Goal: Information Seeking & Learning: Understand process/instructions

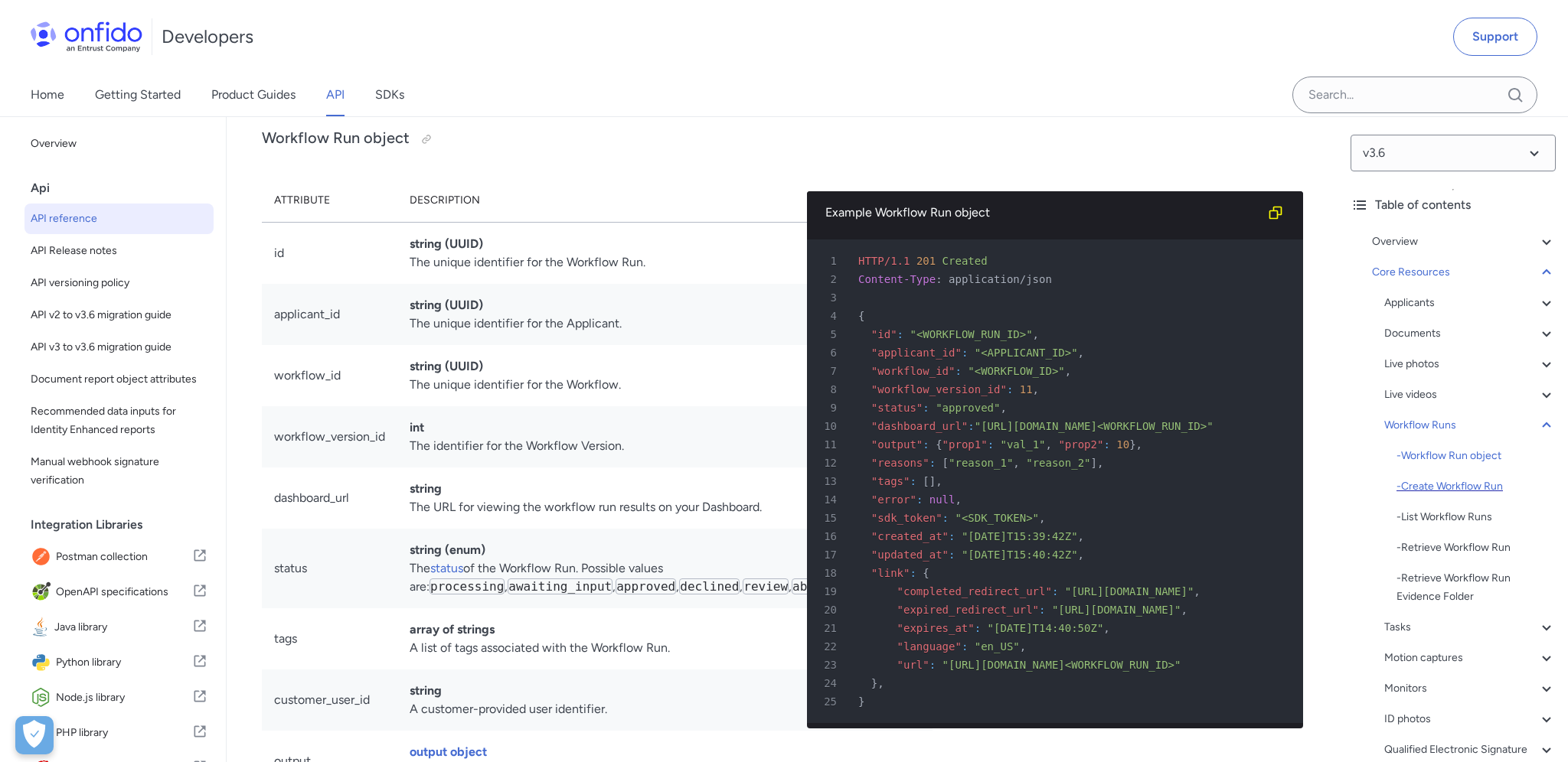
scroll to position [32599, 0]
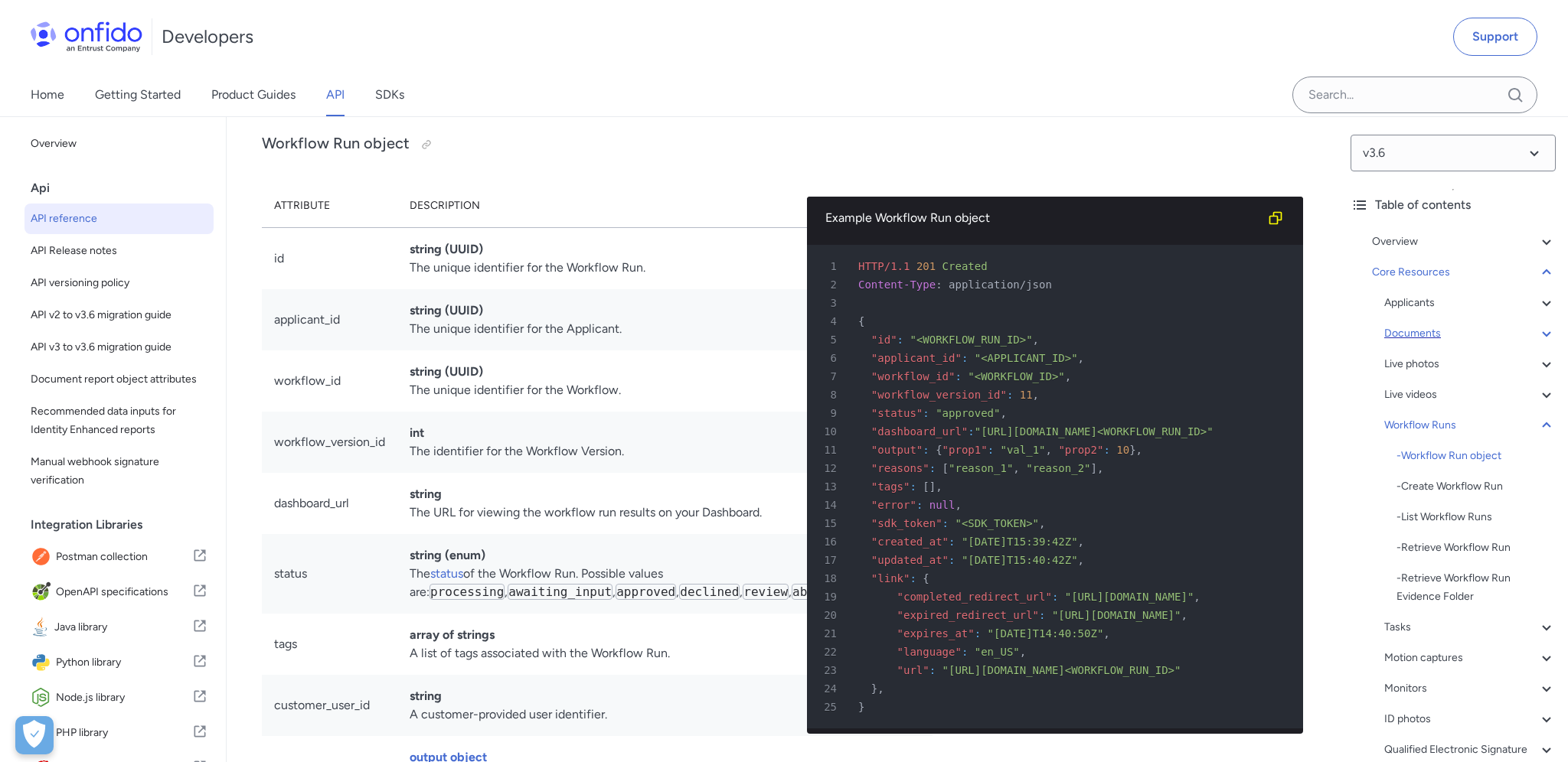
click at [1457, 335] on div "Documents" at bounding box center [1470, 334] width 171 height 19
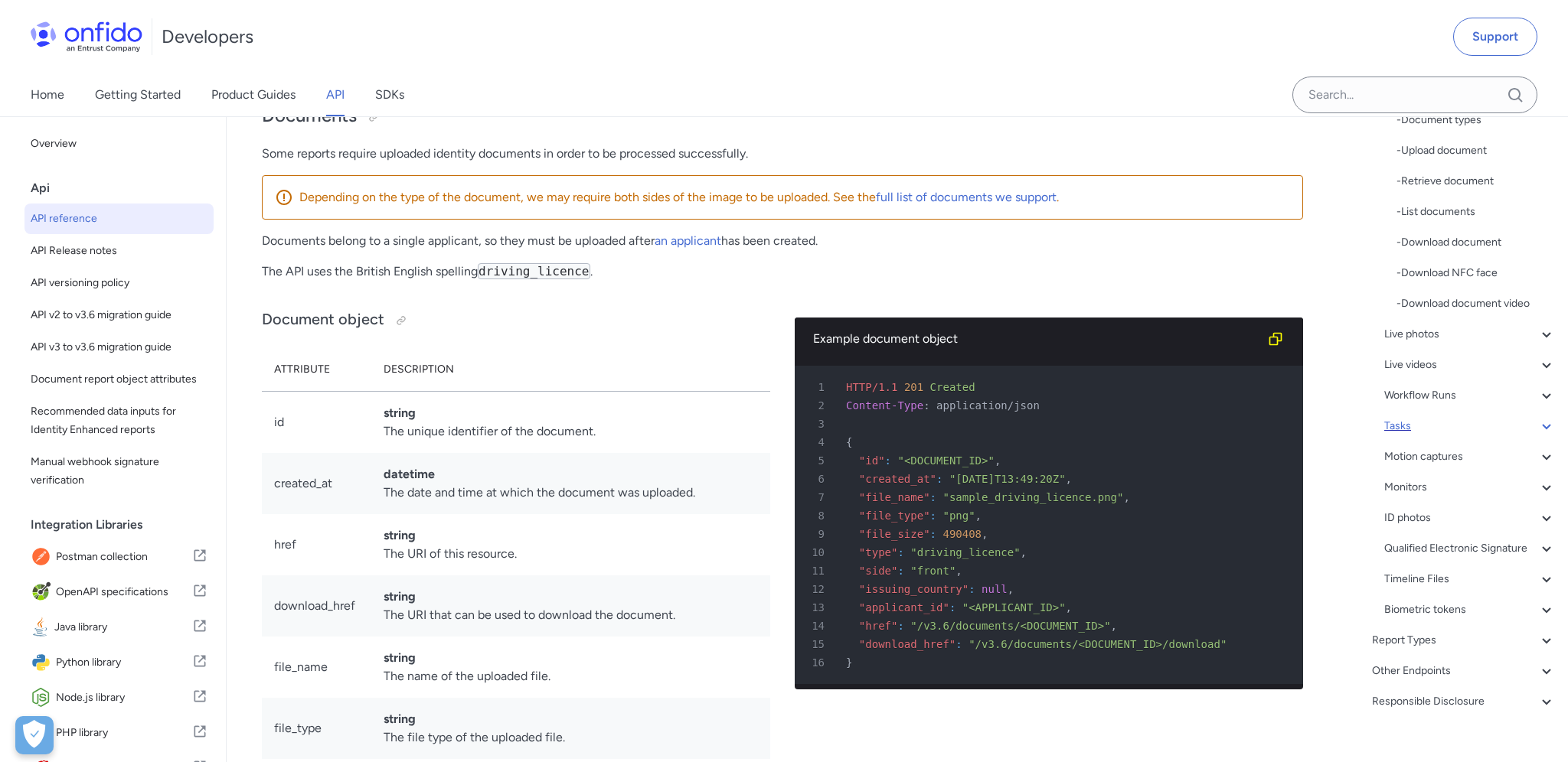
scroll to position [274, 0]
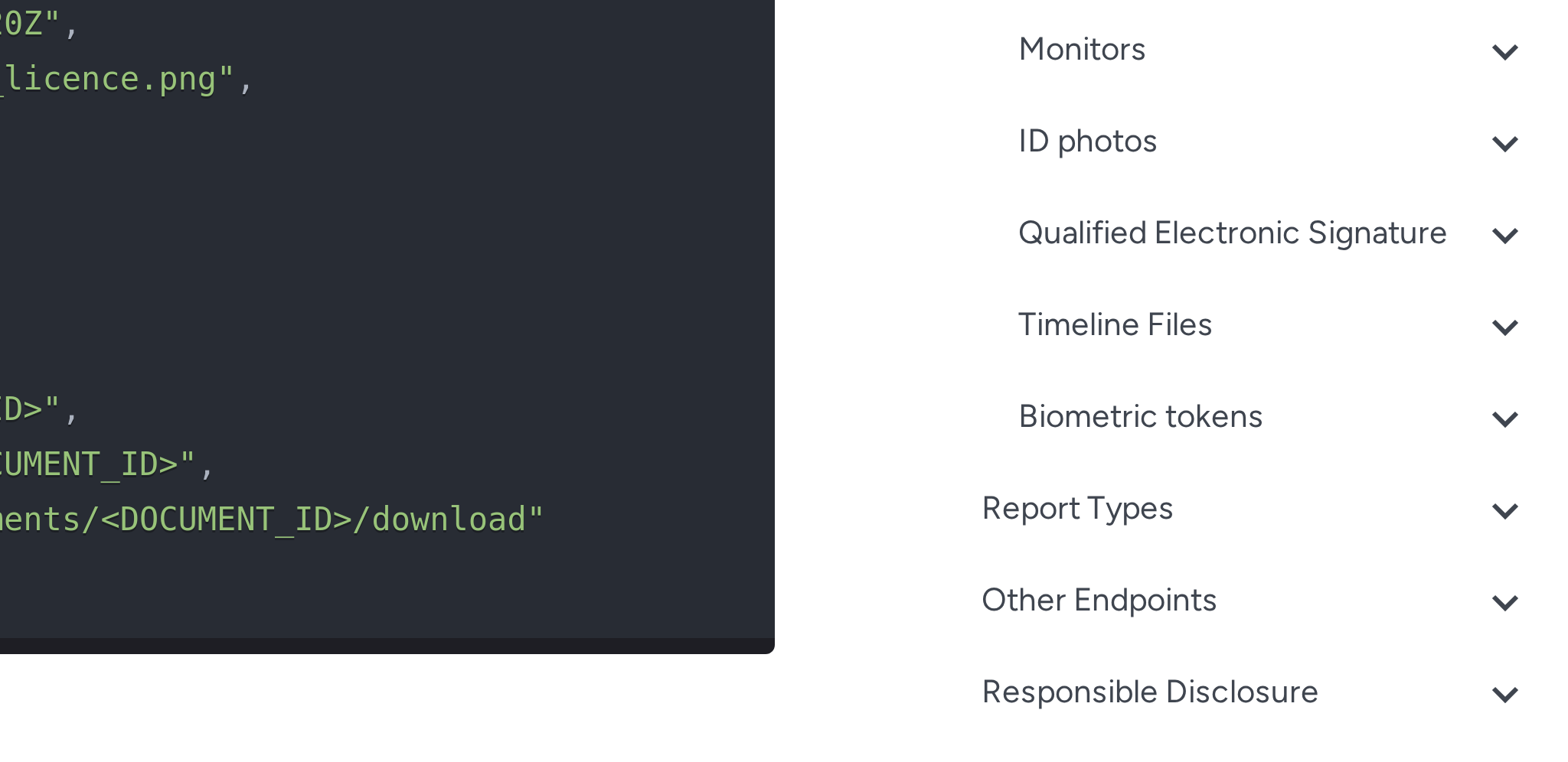
click at [1529, 683] on div "Overview Get started (API v3.6) Request, response format Token authentication -…" at bounding box center [1453, 339] width 205 height 772
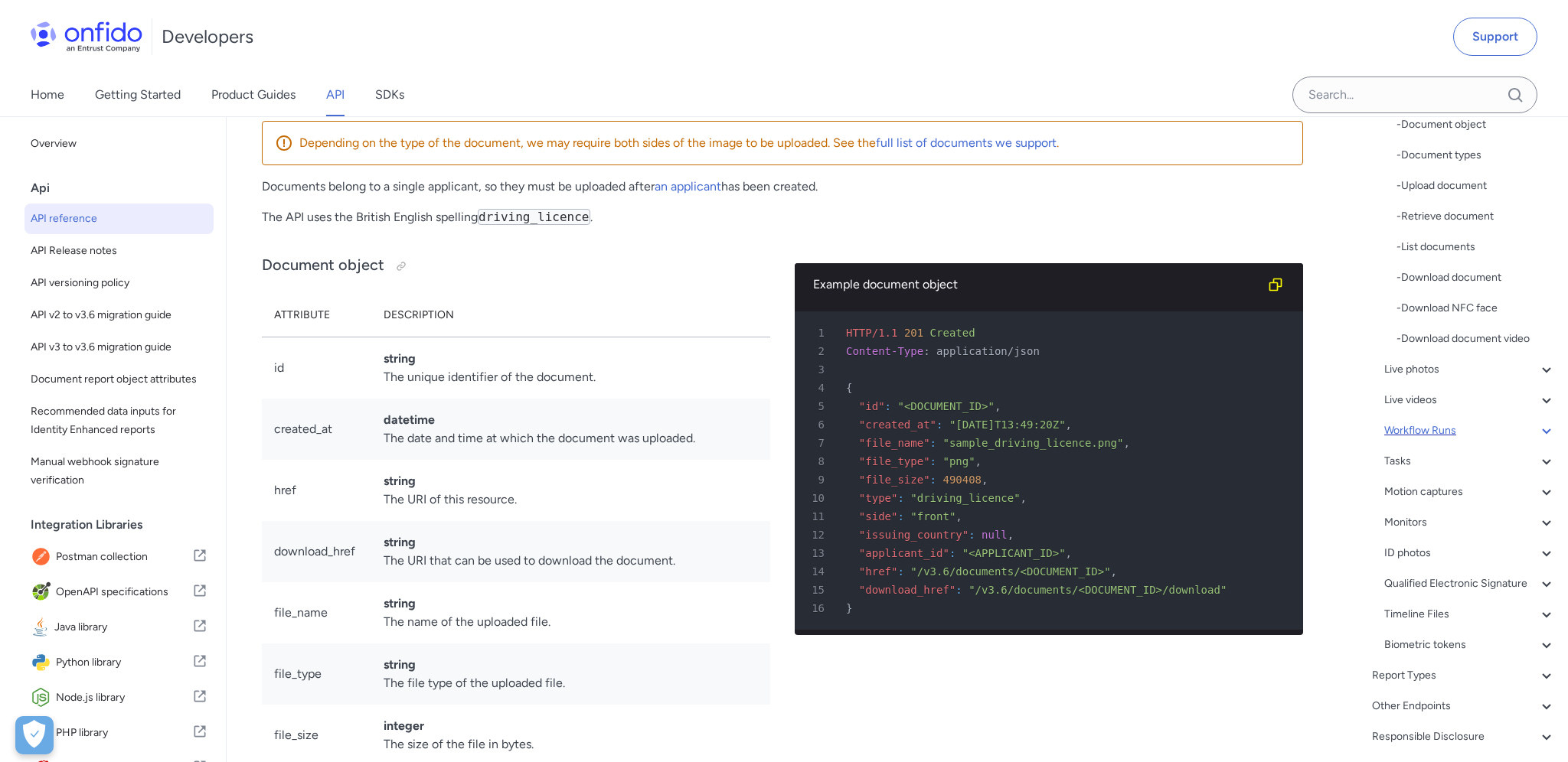
scroll to position [242, 0]
click at [1460, 426] on div "Workflow Runs" at bounding box center [1470, 428] width 171 height 19
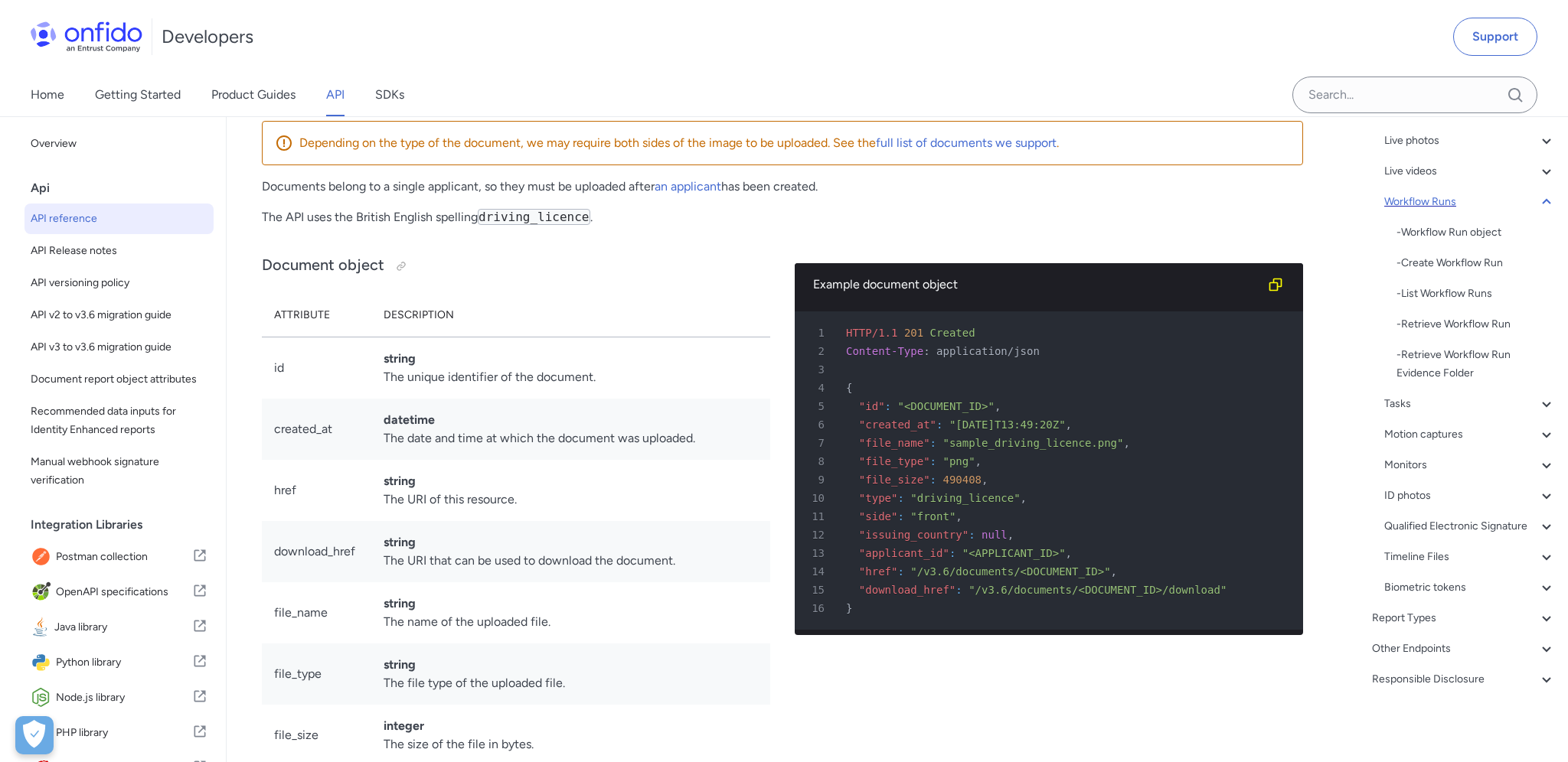
scroll to position [223, 0]
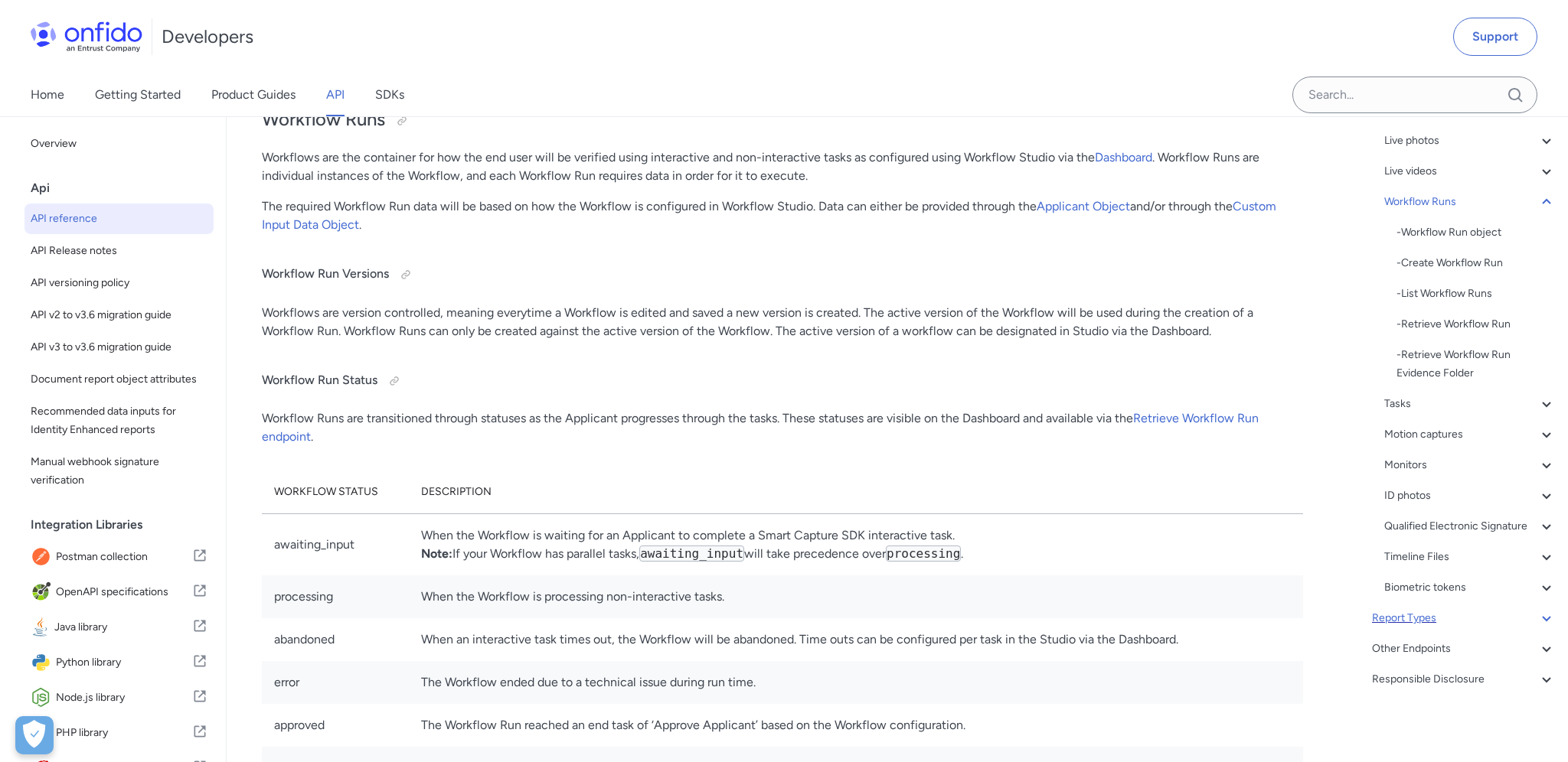
click at [1458, 614] on div "Report Types" at bounding box center [1464, 618] width 184 height 19
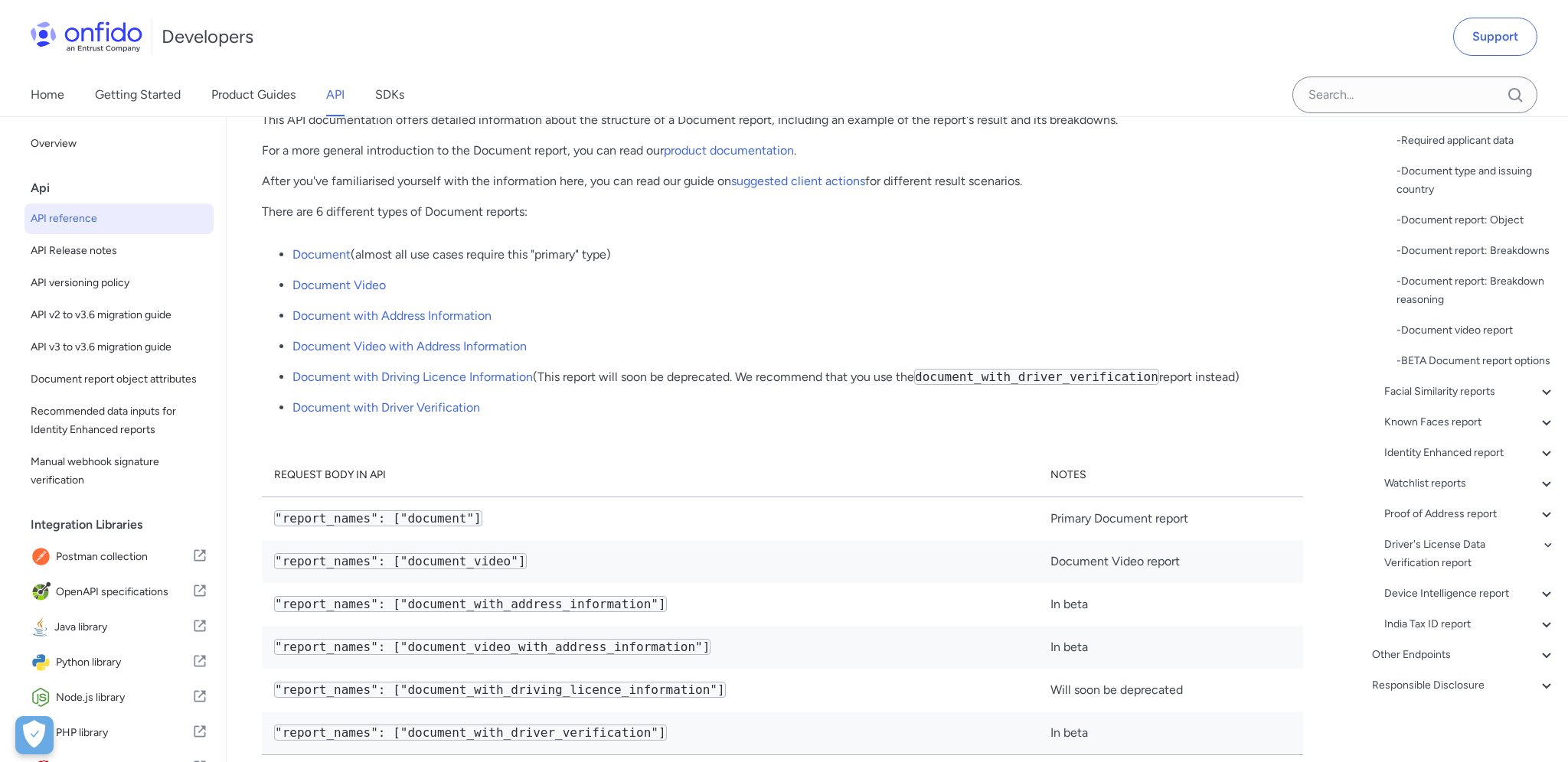
click at [1473, 666] on div "Overview Get started (API v3.6) Request, response format Token authentication -…" at bounding box center [1453, 354] width 205 height 704
click at [1468, 661] on div "Other Endpoints" at bounding box center [1464, 655] width 184 height 19
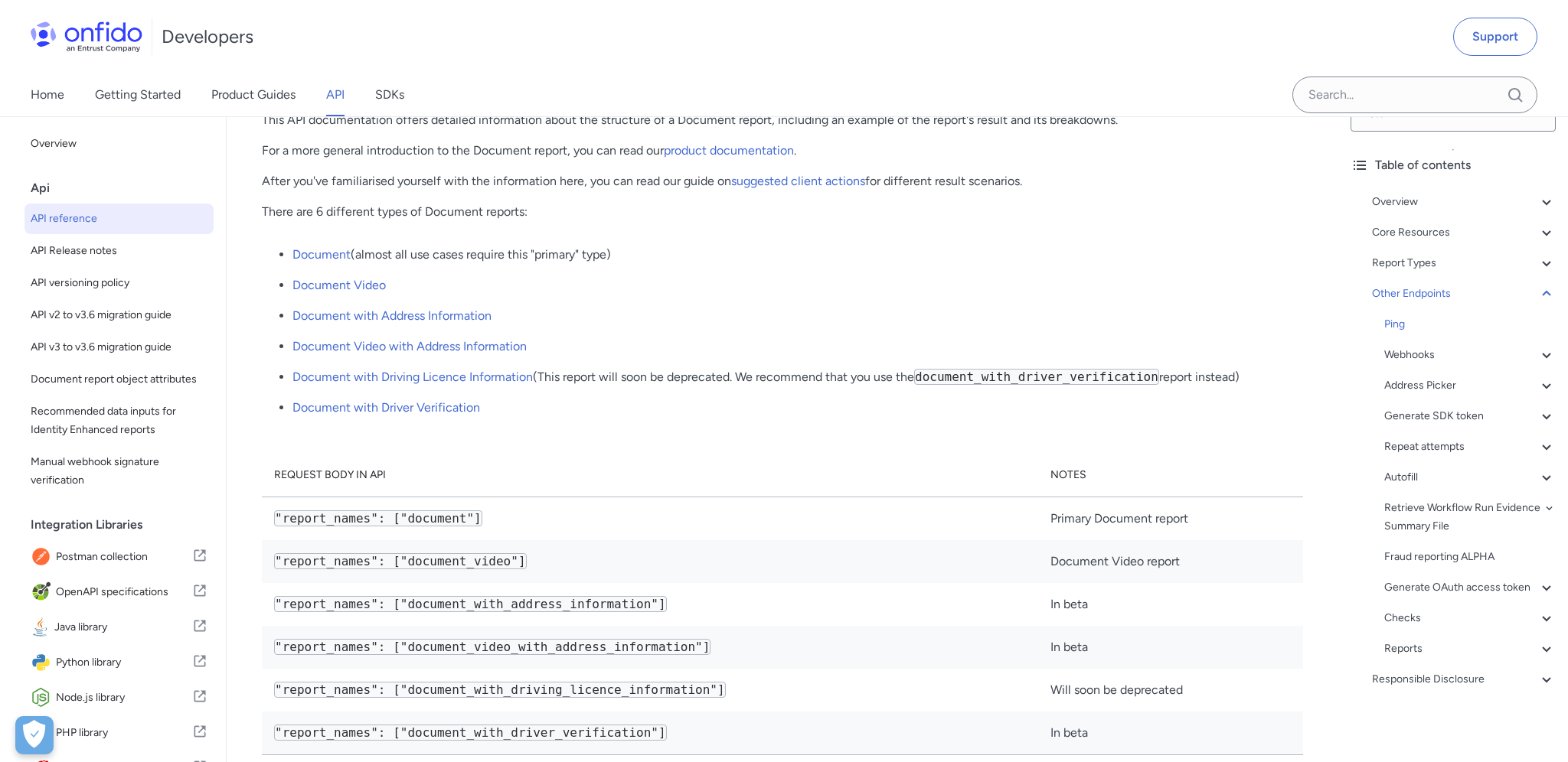
scroll to position [39, 0]
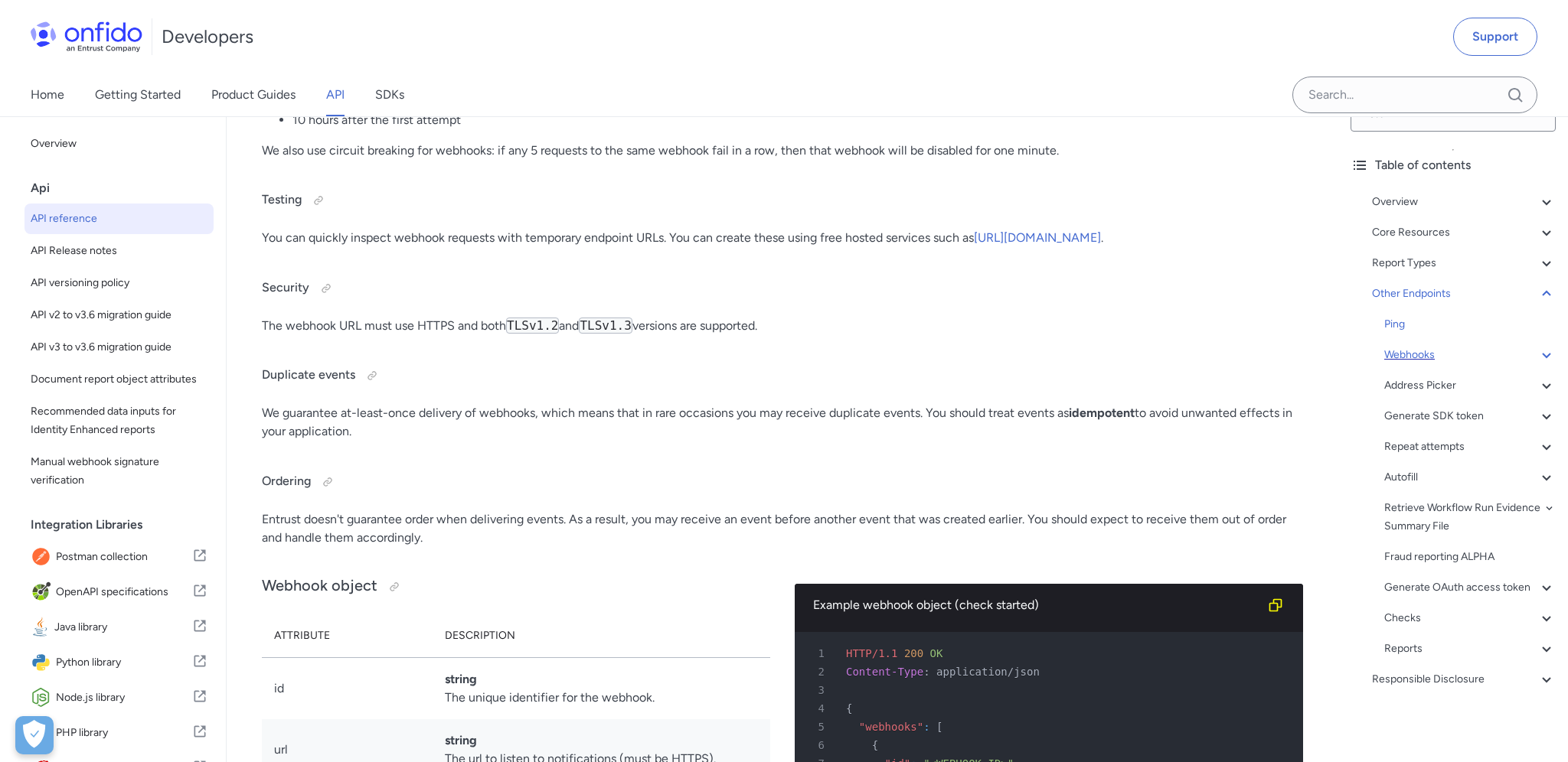
click at [1436, 357] on div "Webhooks" at bounding box center [1470, 354] width 171 height 19
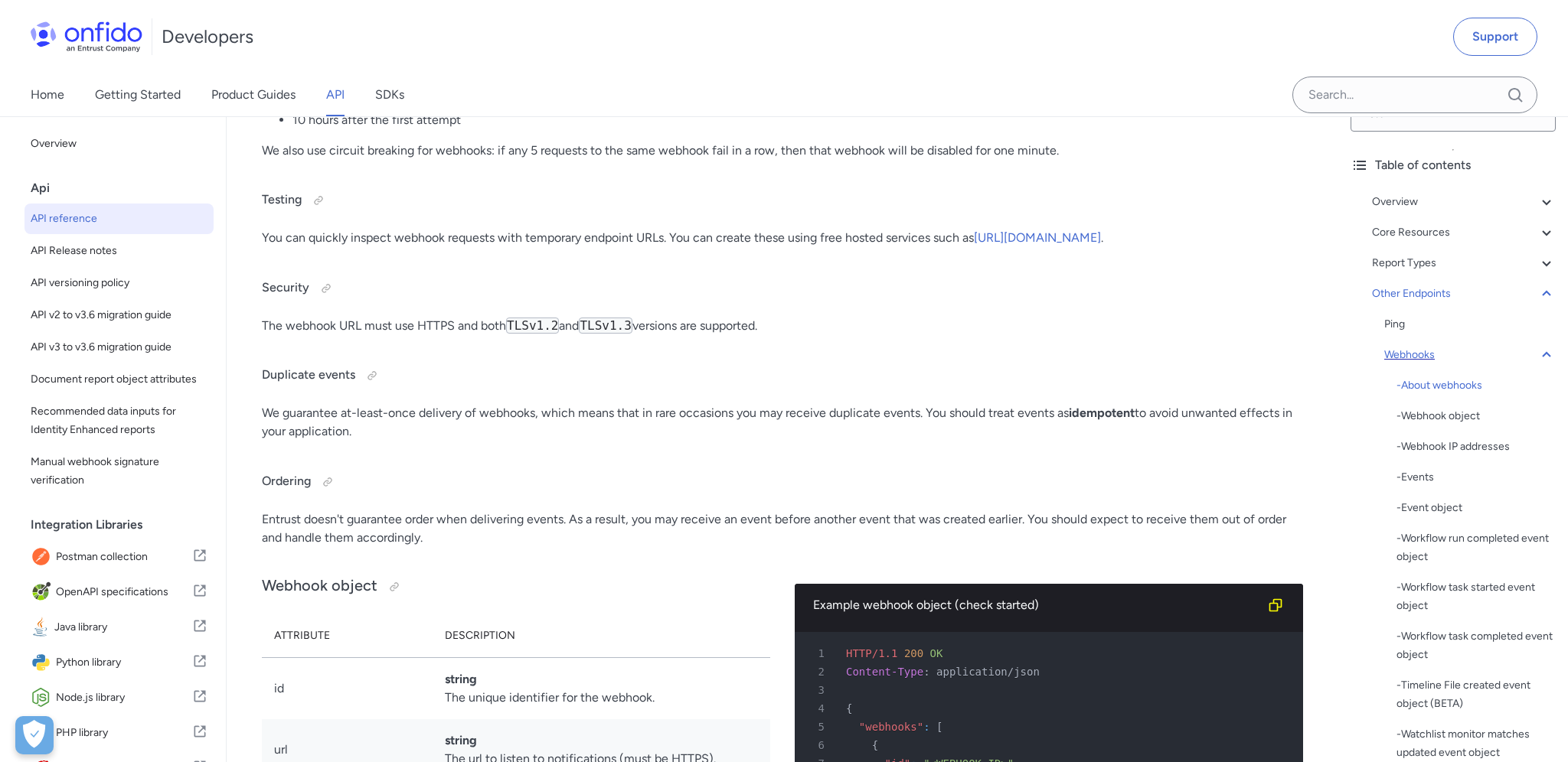
scroll to position [110784, 0]
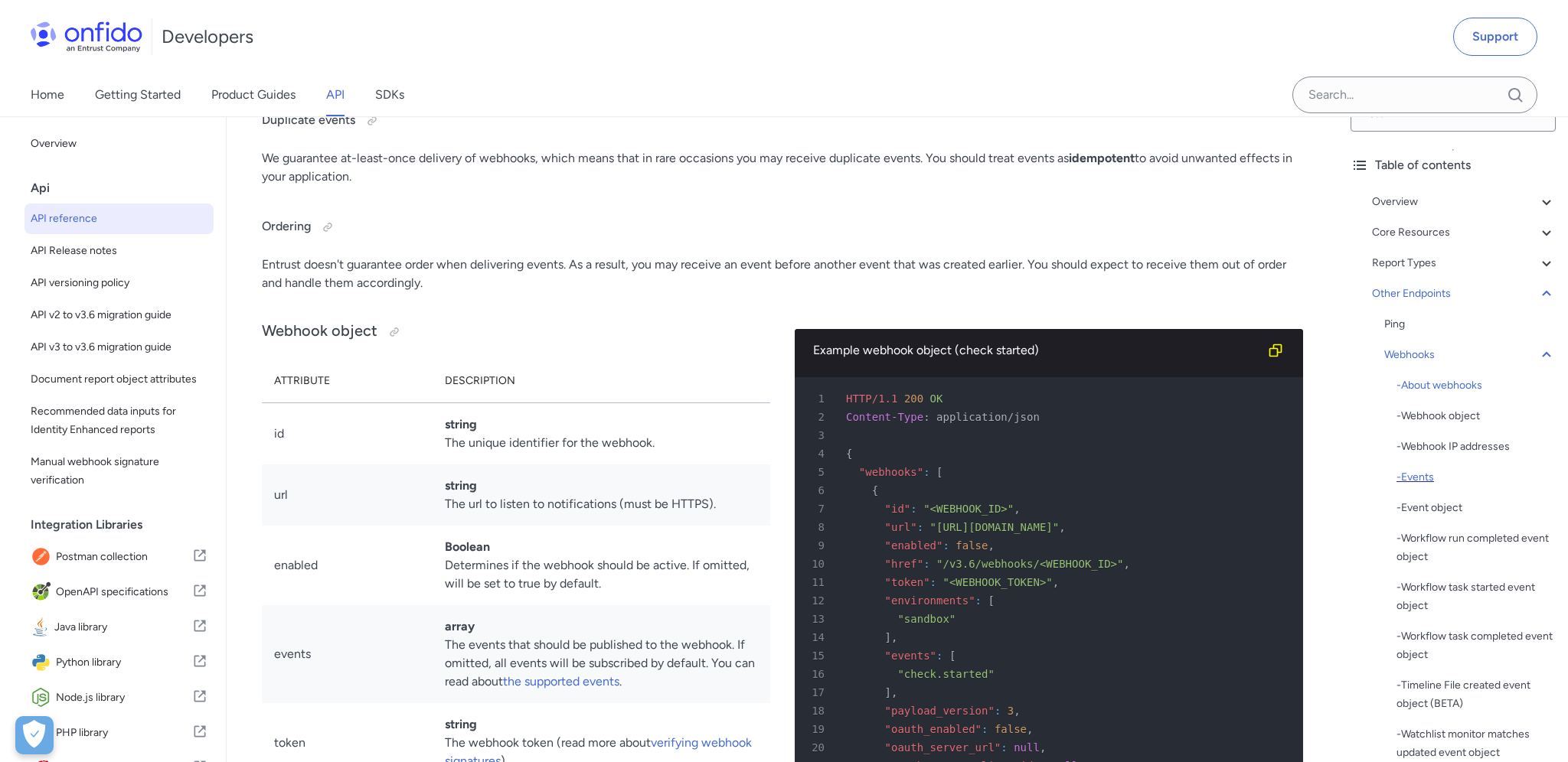
click at [1432, 474] on div "- Events" at bounding box center [1476, 477] width 160 height 19
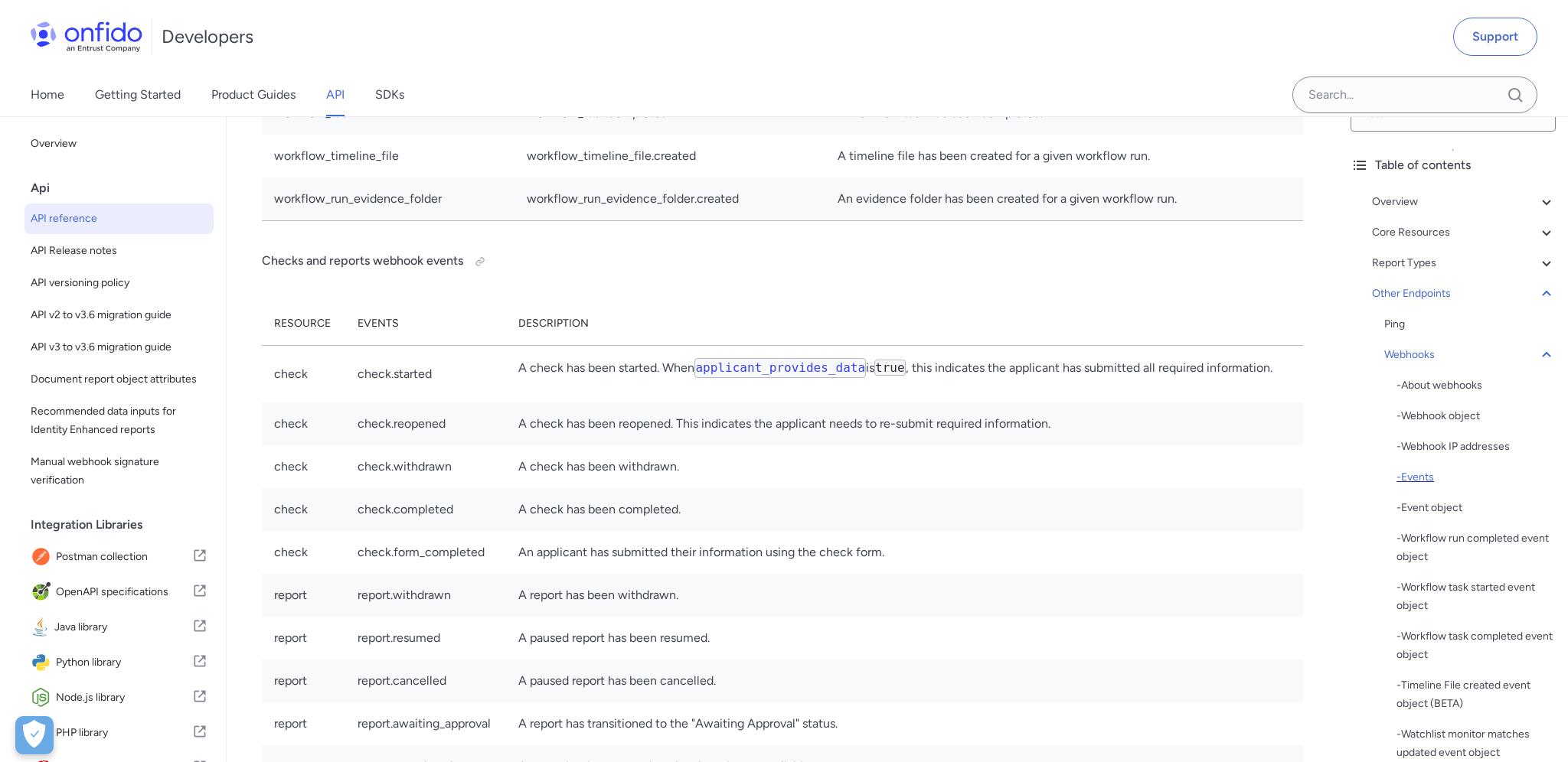
click at [1431, 481] on div "- Events" at bounding box center [1476, 477] width 160 height 19
click at [1443, 514] on div "- Event object" at bounding box center [1476, 508] width 160 height 19
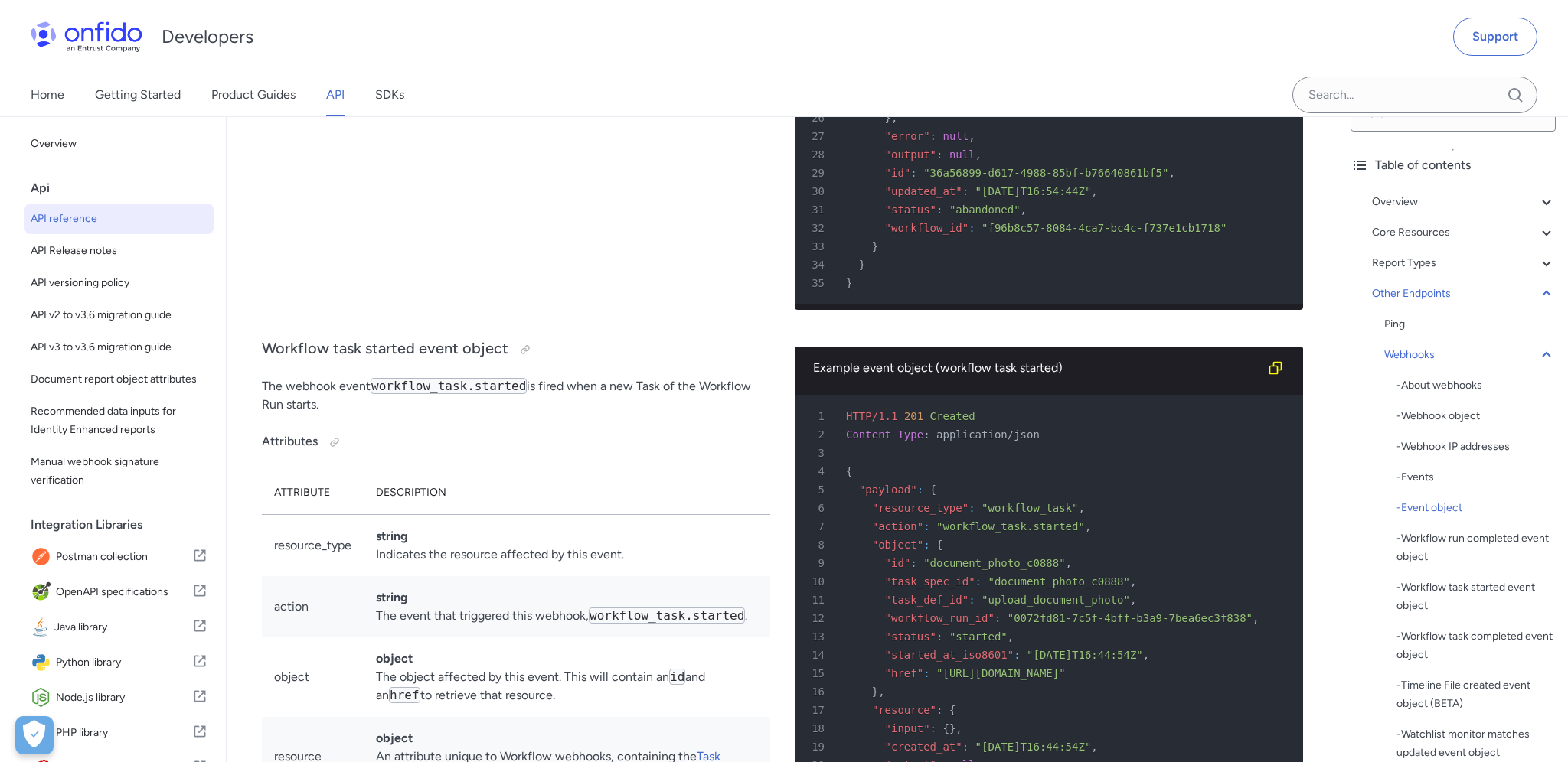
scroll to position [114896, 0]
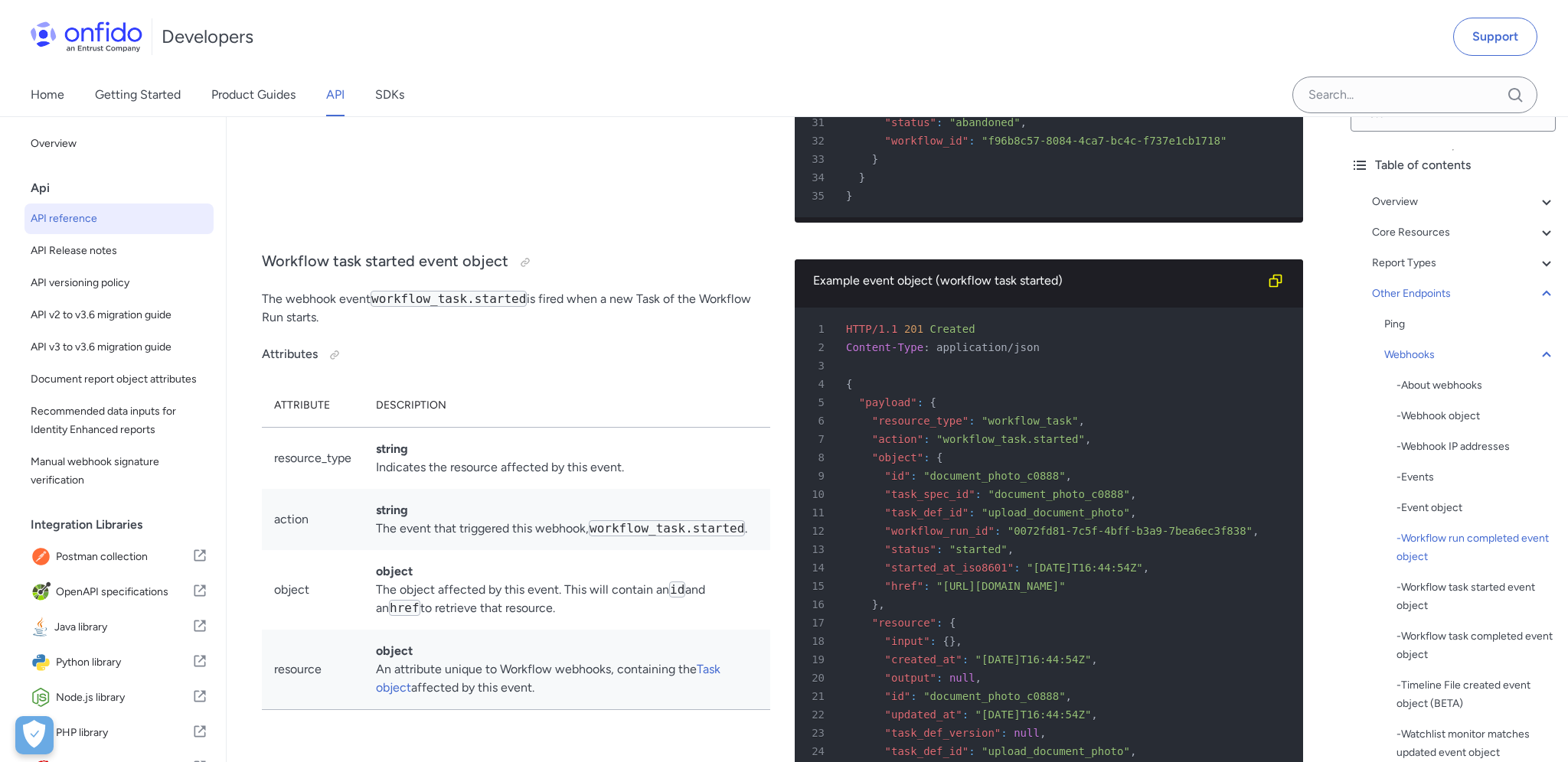
drag, startPoint x: 262, startPoint y: 221, endPoint x: 391, endPoint y: 218, distance: 129.0
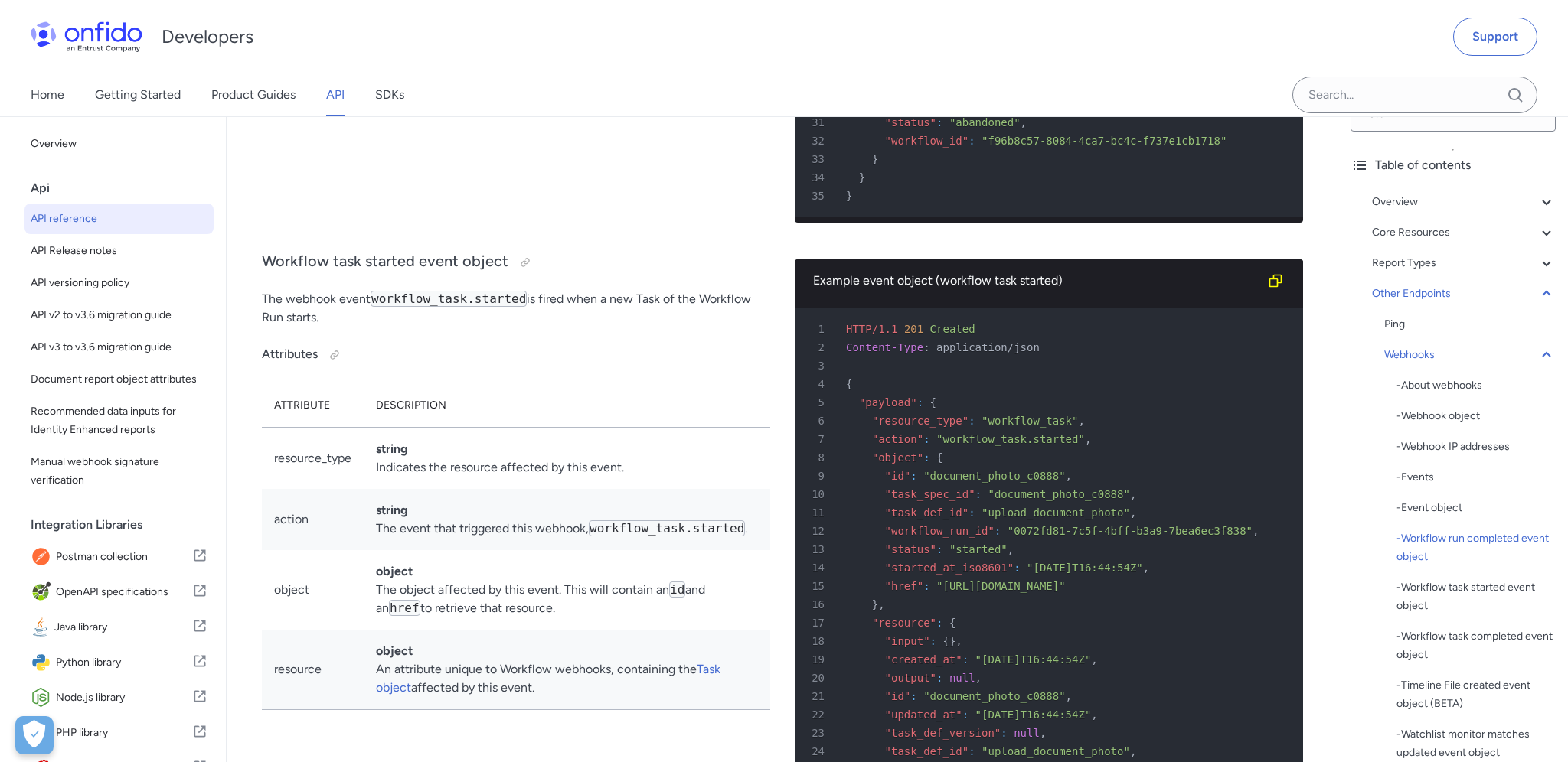
drag, startPoint x: 421, startPoint y: 221, endPoint x: 503, endPoint y: 219, distance: 82.0
drag, startPoint x: 503, startPoint y: 219, endPoint x: 402, endPoint y: 222, distance: 101.0
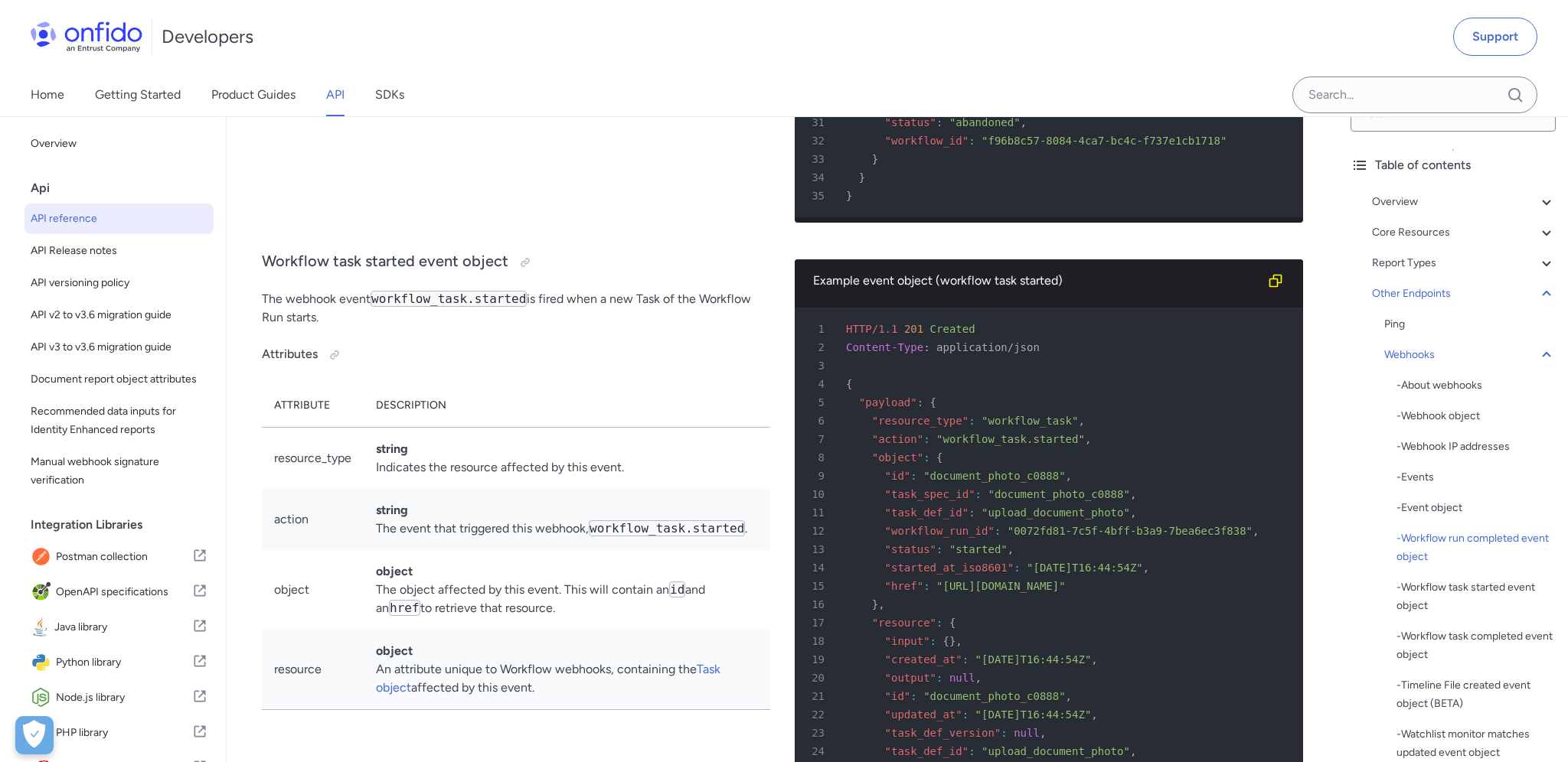
drag, startPoint x: 301, startPoint y: 219, endPoint x: 330, endPoint y: 217, distance: 29.1
drag, startPoint x: 538, startPoint y: 212, endPoint x: 310, endPoint y: 244, distance: 230.2
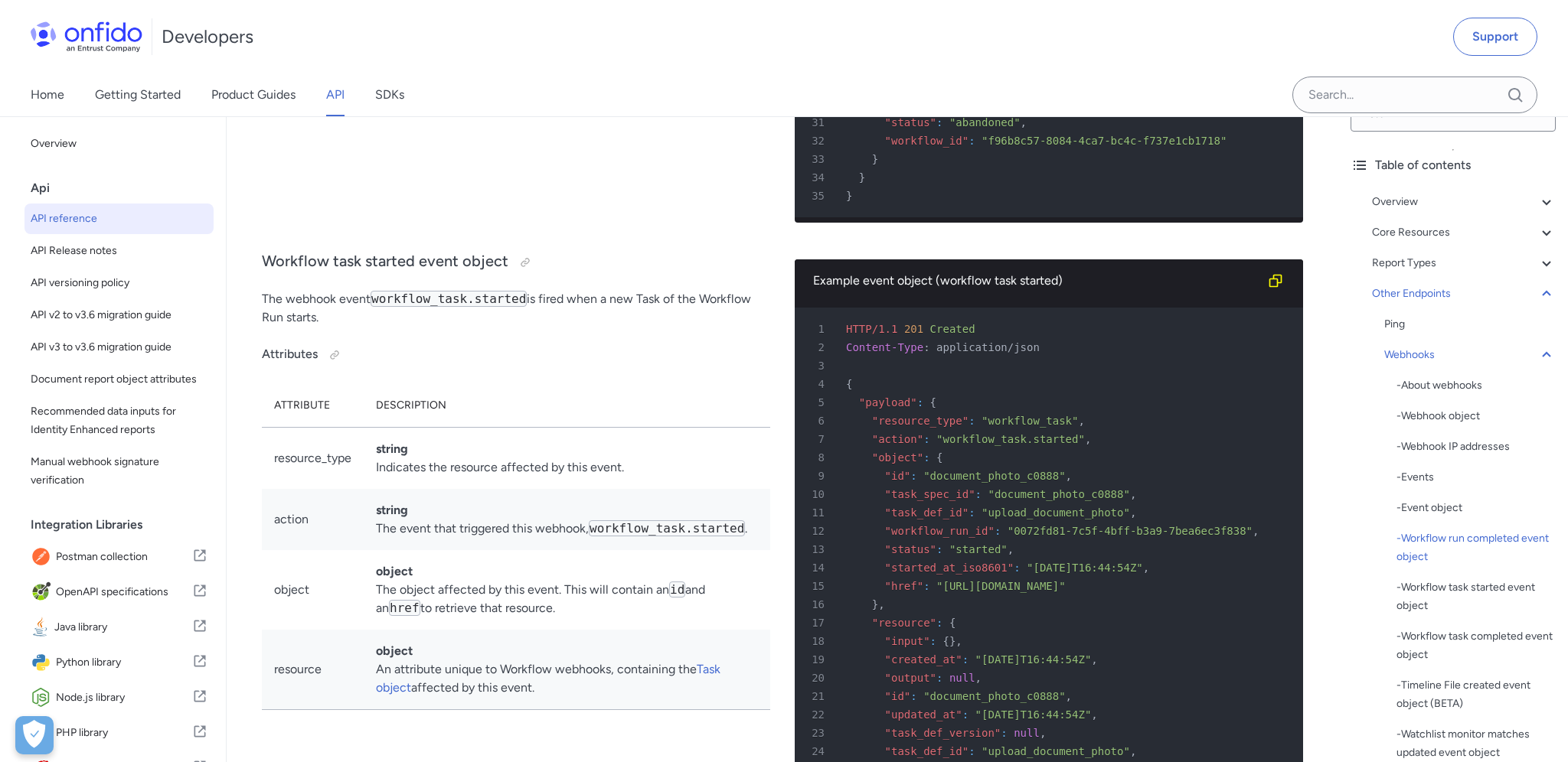
drag, startPoint x: 304, startPoint y: 244, endPoint x: 699, endPoint y: 215, distance: 396.1
drag, startPoint x: 838, startPoint y: 288, endPoint x: 1088, endPoint y: 562, distance: 370.9
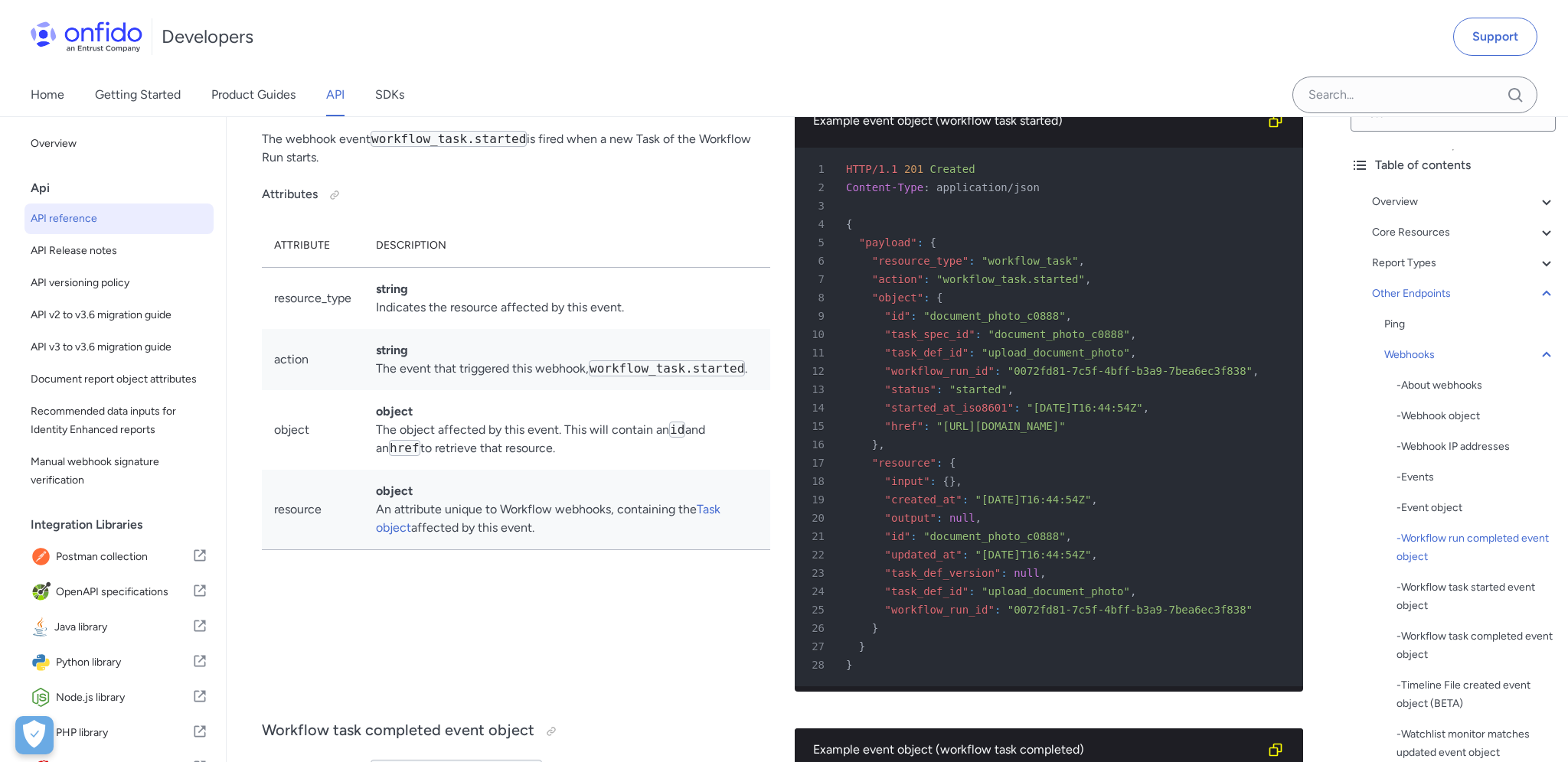
scroll to position [115055, 0]
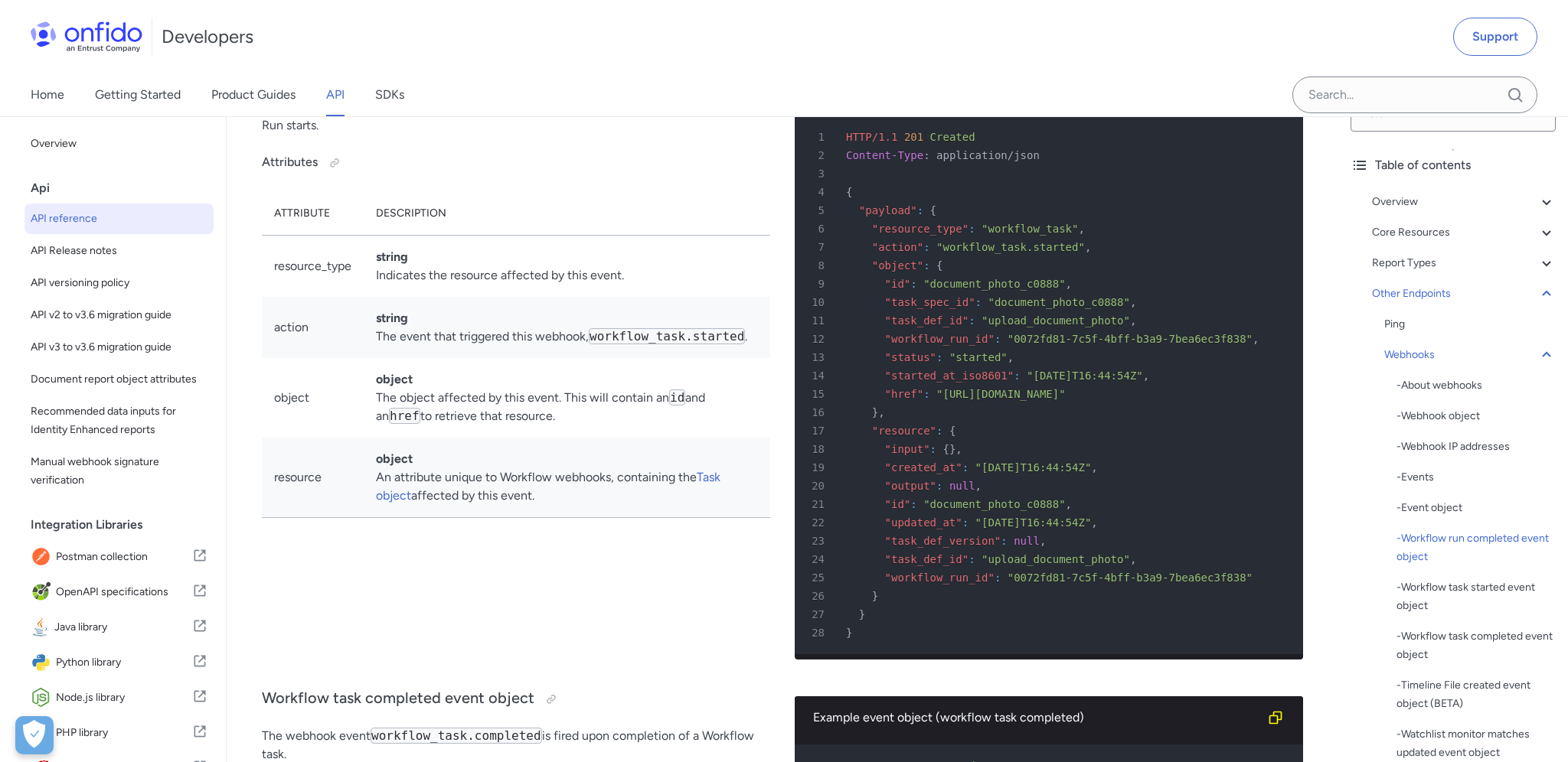
scroll to position [115090, 0]
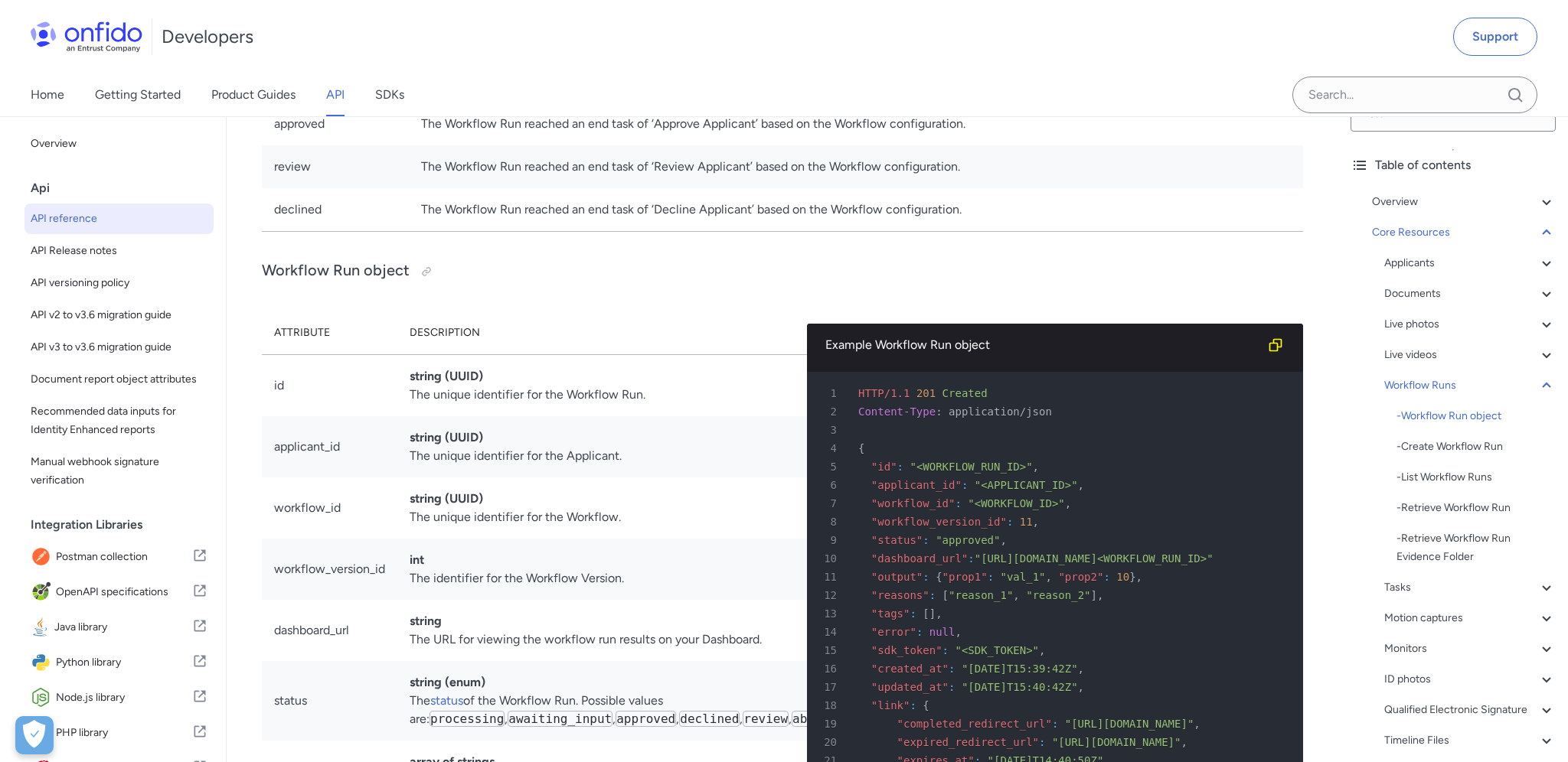
scroll to position [32464, 0]
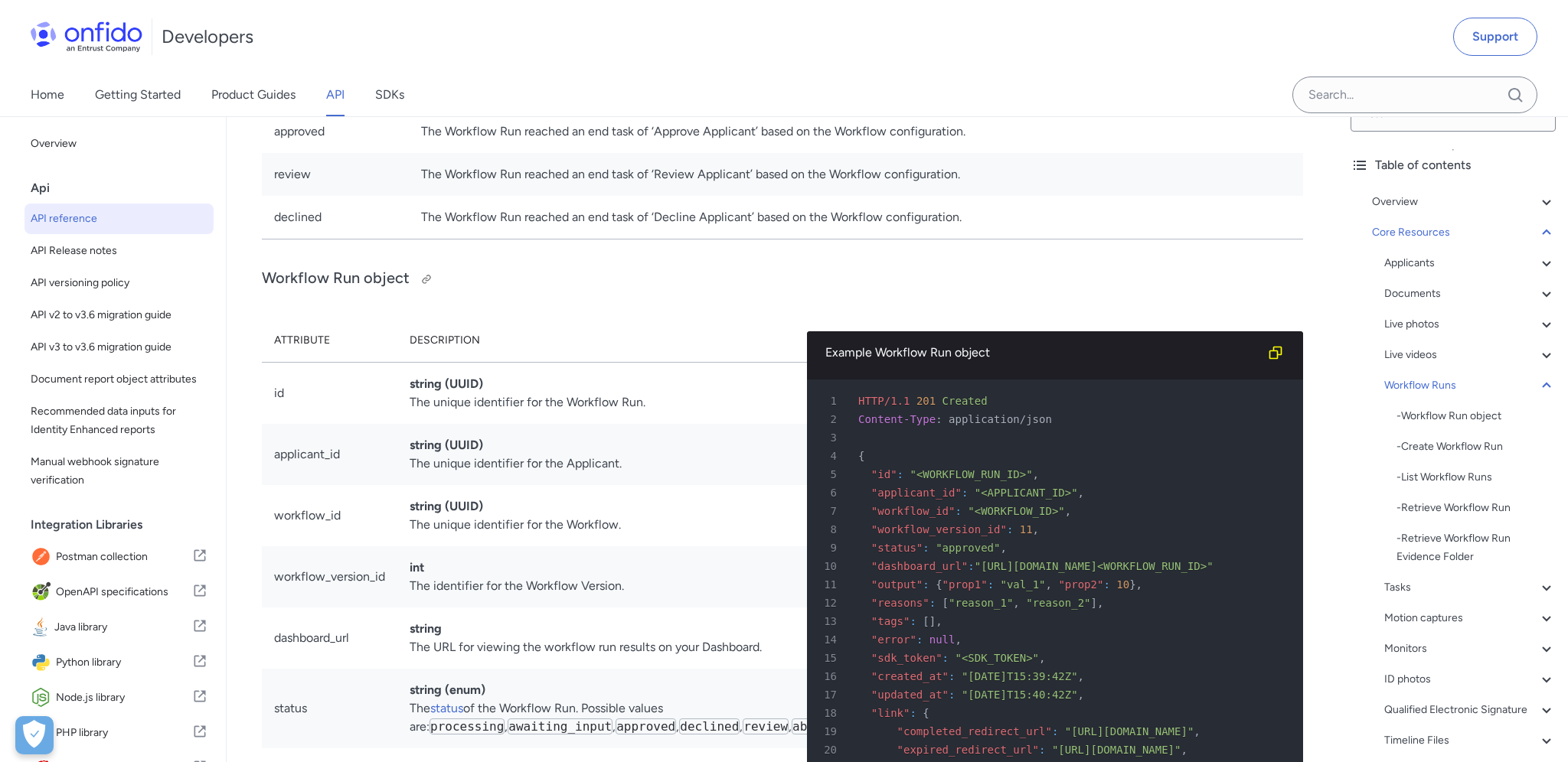
click at [340, 291] on h3 "Workflow Run object" at bounding box center [782, 279] width 1041 height 25
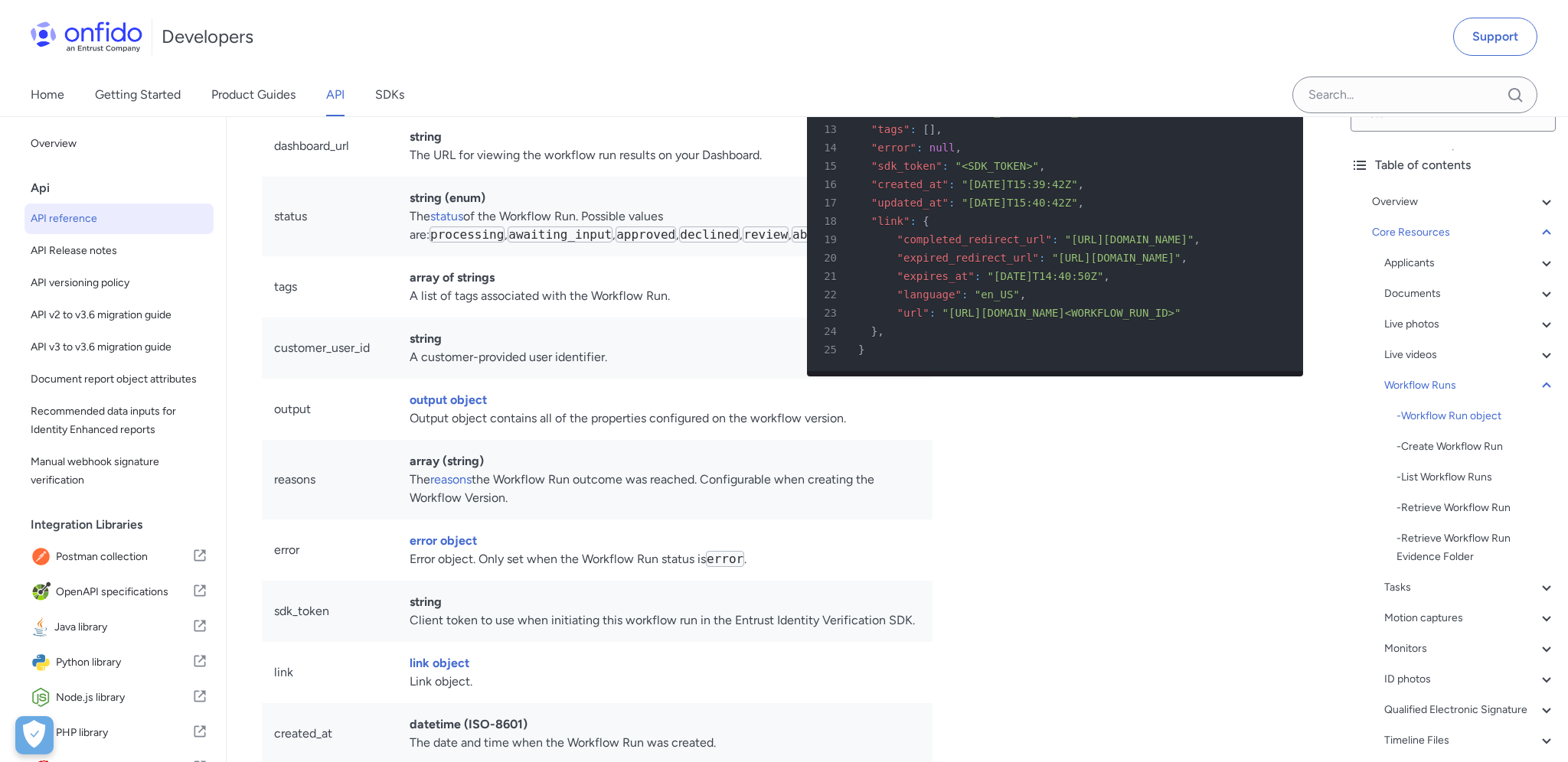
scroll to position [32957, 0]
drag, startPoint x: 362, startPoint y: 493, endPoint x: 281, endPoint y: 504, distance: 81.7
click at [359, 439] on td "output" at bounding box center [330, 409] width 136 height 61
click at [280, 439] on td "output" at bounding box center [330, 409] width 136 height 61
click at [699, 439] on td "output object Output object contains all of the properties configured on the wo…" at bounding box center [664, 409] width 535 height 61
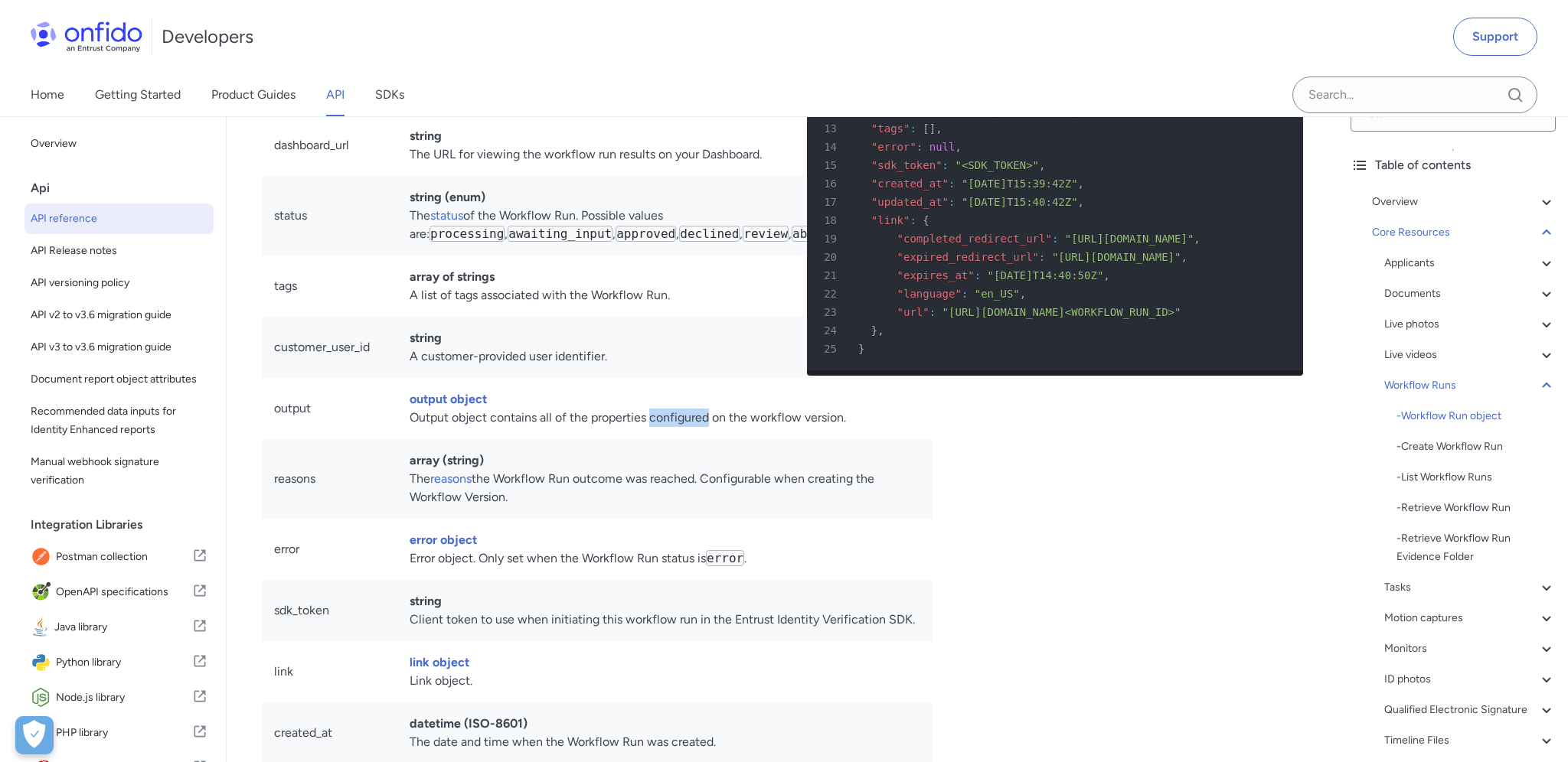
click at [699, 439] on td "output object Output object contains all of the properties configured on the wo…" at bounding box center [664, 409] width 535 height 61
drag, startPoint x: 699, startPoint y: 513, endPoint x: 597, endPoint y: 530, distance: 103.4
click at [686, 439] on td "output object Output object contains all of the properties configured on the wo…" at bounding box center [664, 409] width 535 height 61
click at [463, 439] on td "output object Output object contains all of the properties configured on the wo…" at bounding box center [664, 409] width 535 height 61
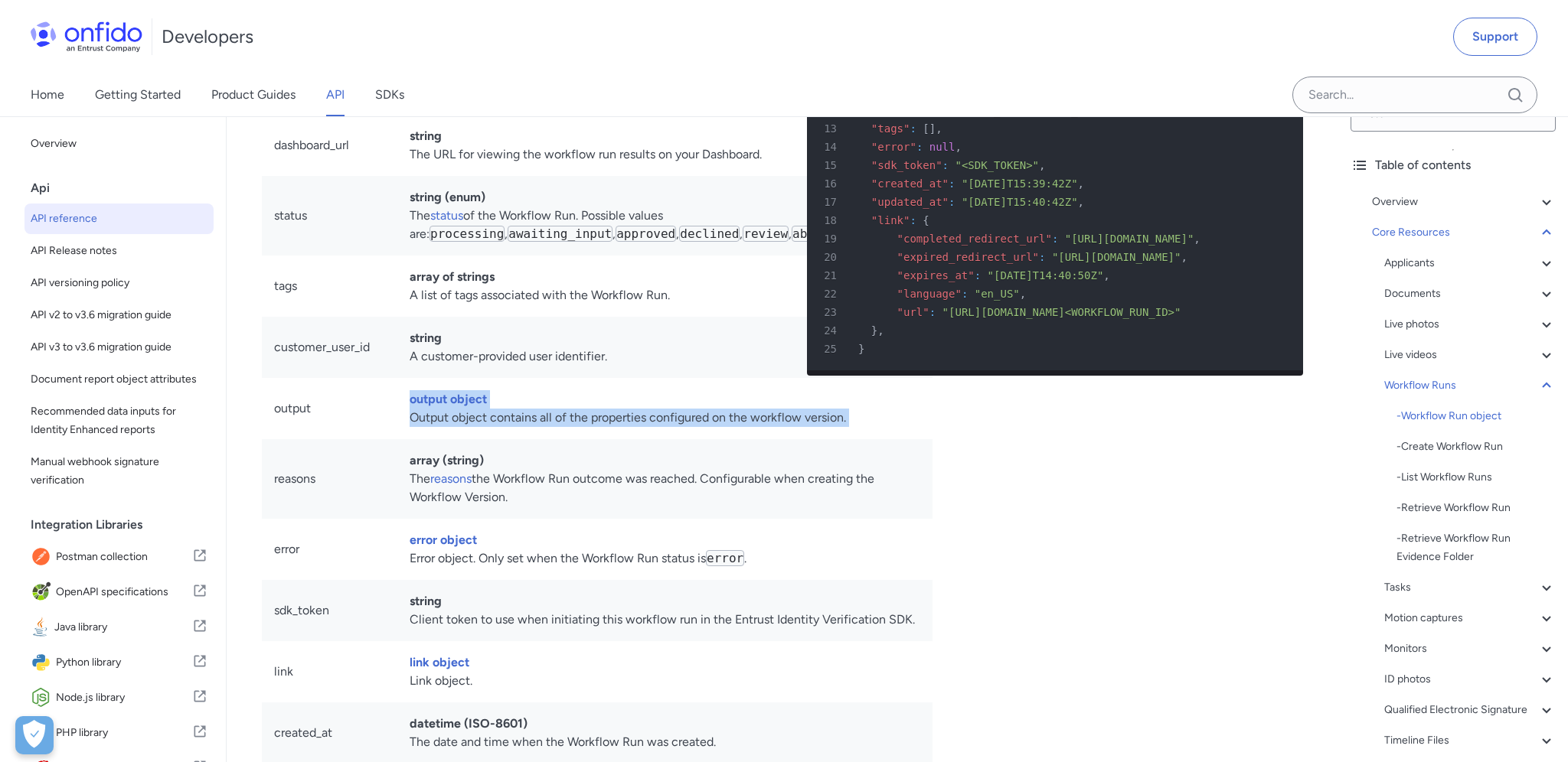
drag, startPoint x: 463, startPoint y: 533, endPoint x: 420, endPoint y: 502, distance: 53.0
click at [417, 439] on td "output object Output object contains all of the properties configured on the wo…" at bounding box center [664, 409] width 535 height 61
click at [500, 439] on td "output object Output object contains all of the properties configured on the wo…" at bounding box center [664, 409] width 535 height 61
click at [456, 407] on link "output object" at bounding box center [448, 399] width 78 height 15
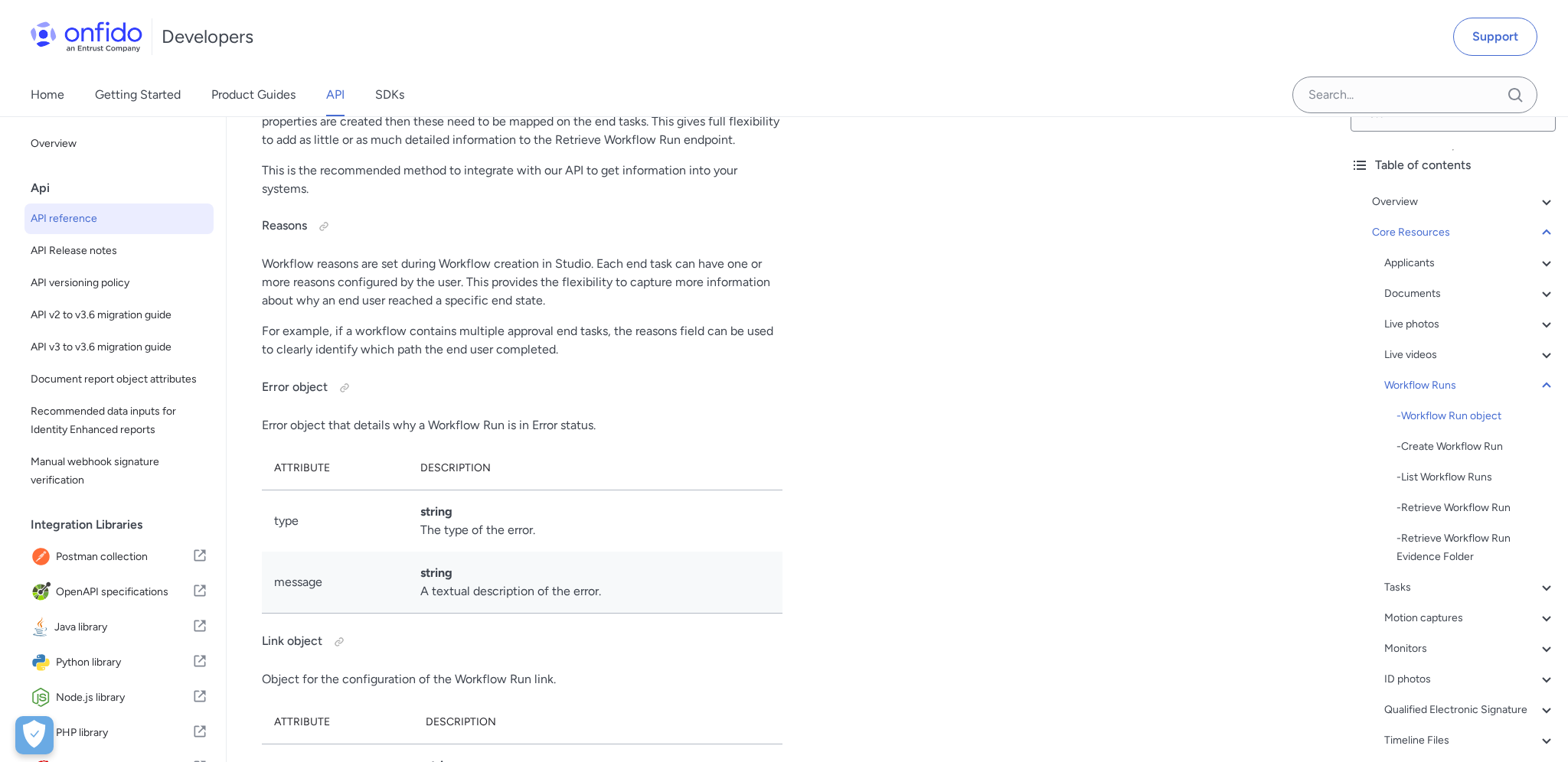
click at [269, 150] on p "Workflow output data is a configurable set of properties which allows you to ad…" at bounding box center [522, 102] width 521 height 92
drag, startPoint x: 269, startPoint y: 216, endPoint x: 524, endPoint y: 239, distance: 256.0
click at [523, 150] on p "Workflow output data is a configurable set of properties which allows you to ad…" at bounding box center [522, 102] width 521 height 92
click at [564, 150] on p "Workflow output data is a configurable set of properties which allows you to ad…" at bounding box center [522, 102] width 521 height 92
drag, startPoint x: 564, startPoint y: 237, endPoint x: 439, endPoint y: 254, distance: 126.2
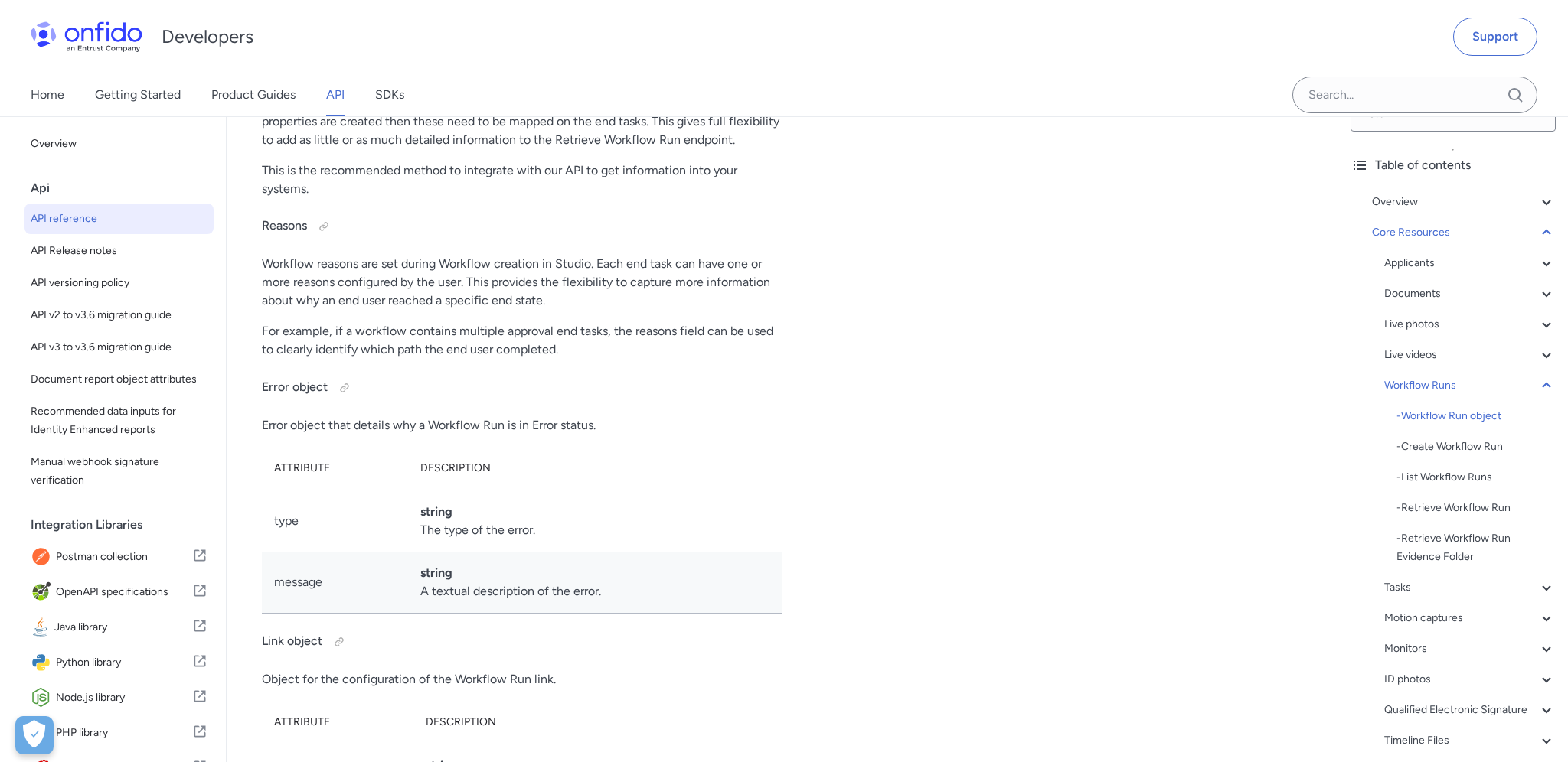
click at [438, 150] on p "Workflow output data is a configurable set of properties which allows you to ad…" at bounding box center [522, 102] width 521 height 92
click at [507, 150] on p "Workflow output data is a configurable set of properties which allows you to ad…" at bounding box center [522, 102] width 521 height 92
click at [555, 150] on p "Workflow output data is a configurable set of properties which allows you to ad…" at bounding box center [522, 102] width 521 height 92
drag, startPoint x: 555, startPoint y: 255, endPoint x: 699, endPoint y: 254, distance: 144.0
click at [699, 150] on p "Workflow output data is a configurable set of properties which allows you to ad…" at bounding box center [522, 102] width 521 height 92
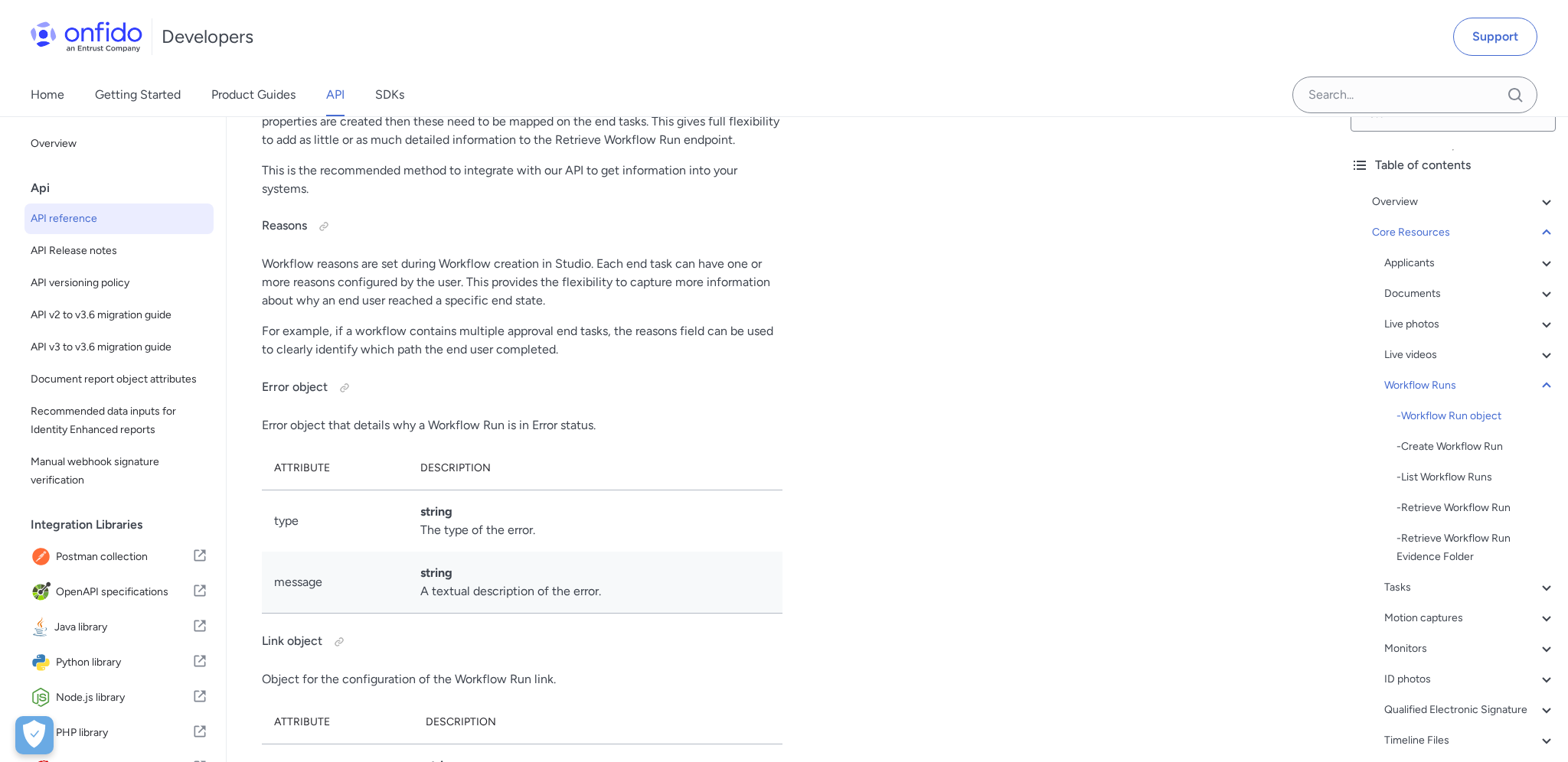
click at [699, 150] on p "Workflow output data is a configurable set of properties which allows you to ad…" at bounding box center [522, 102] width 521 height 92
click at [296, 150] on p "Workflow output data is a configurable set of properties which allows you to ad…" at bounding box center [522, 102] width 521 height 92
drag, startPoint x: 296, startPoint y: 272, endPoint x: 709, endPoint y: 274, distance: 413.0
click at [709, 150] on p "Workflow output data is a configurable set of properties which allows you to ad…" at bounding box center [522, 102] width 521 height 92
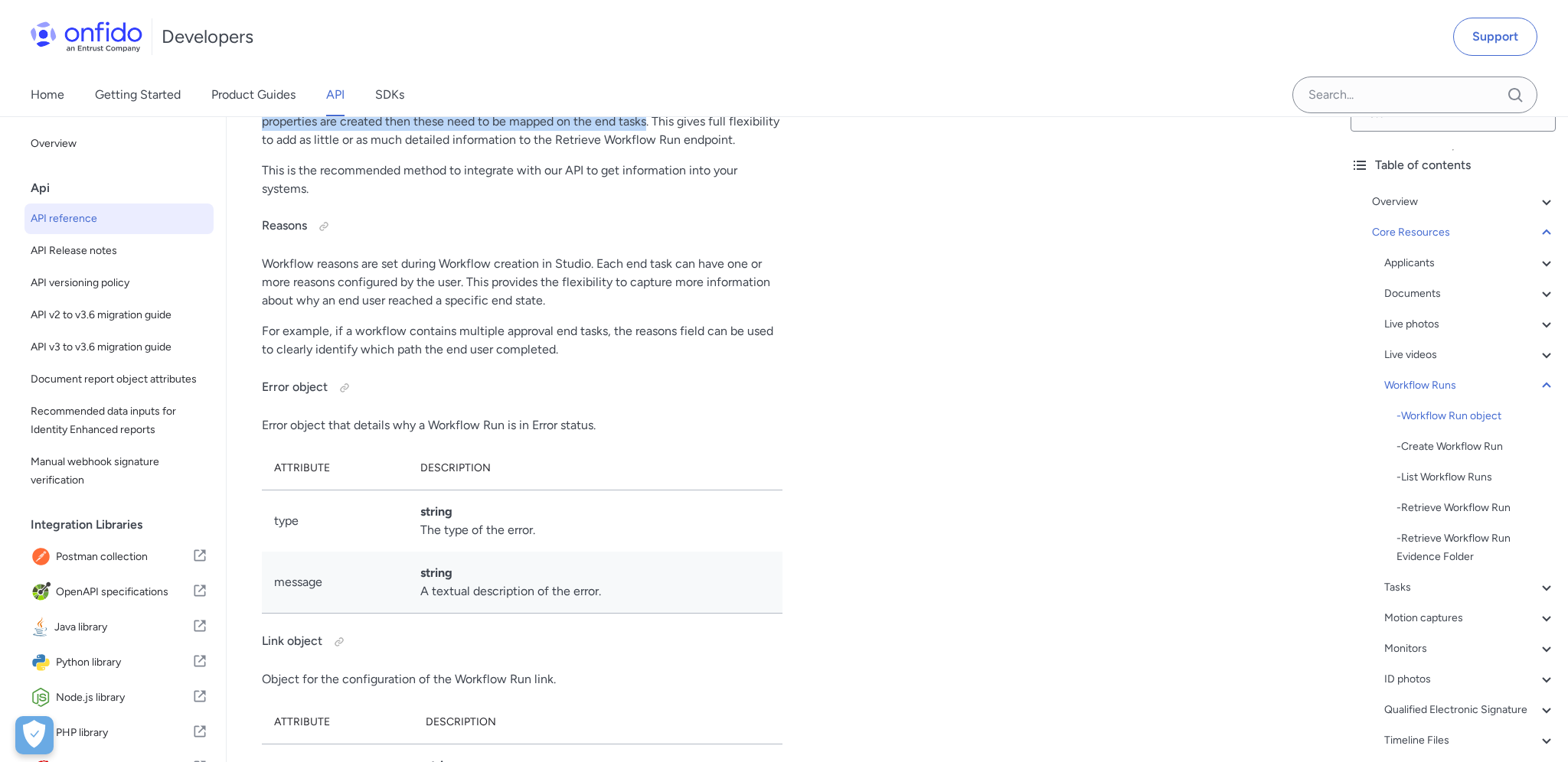
scroll to position [33780, 0]
click at [362, 152] on p "Workflow output data is a configurable set of properties which allows you to ad…" at bounding box center [522, 105] width 521 height 92
click at [362, 153] on p "Workflow output data is a configurable set of properties which allows you to ad…" at bounding box center [522, 105] width 521 height 92
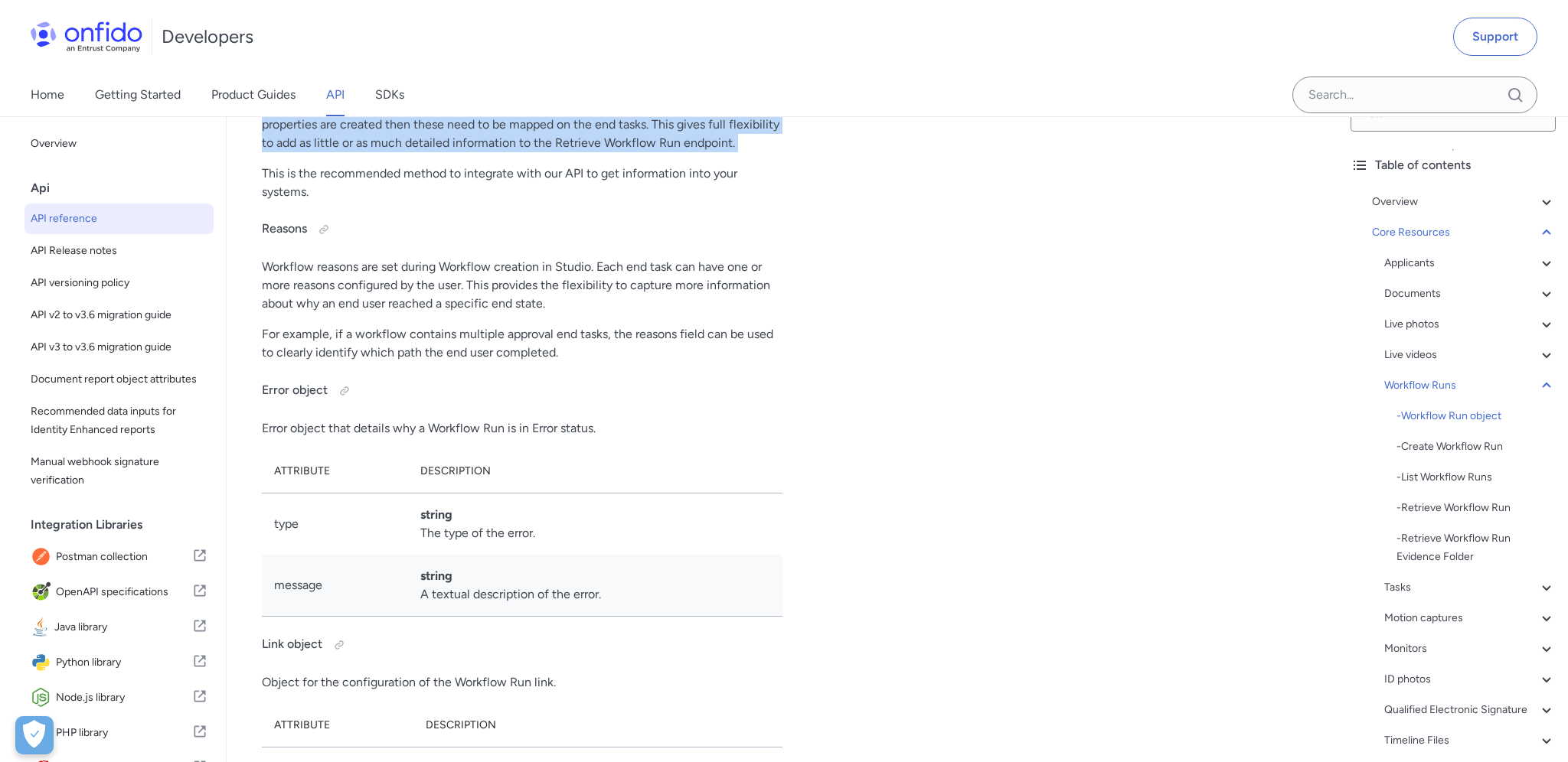
click at [362, 153] on p "Workflow output data is a configurable set of properties which allows you to ad…" at bounding box center [522, 105] width 521 height 92
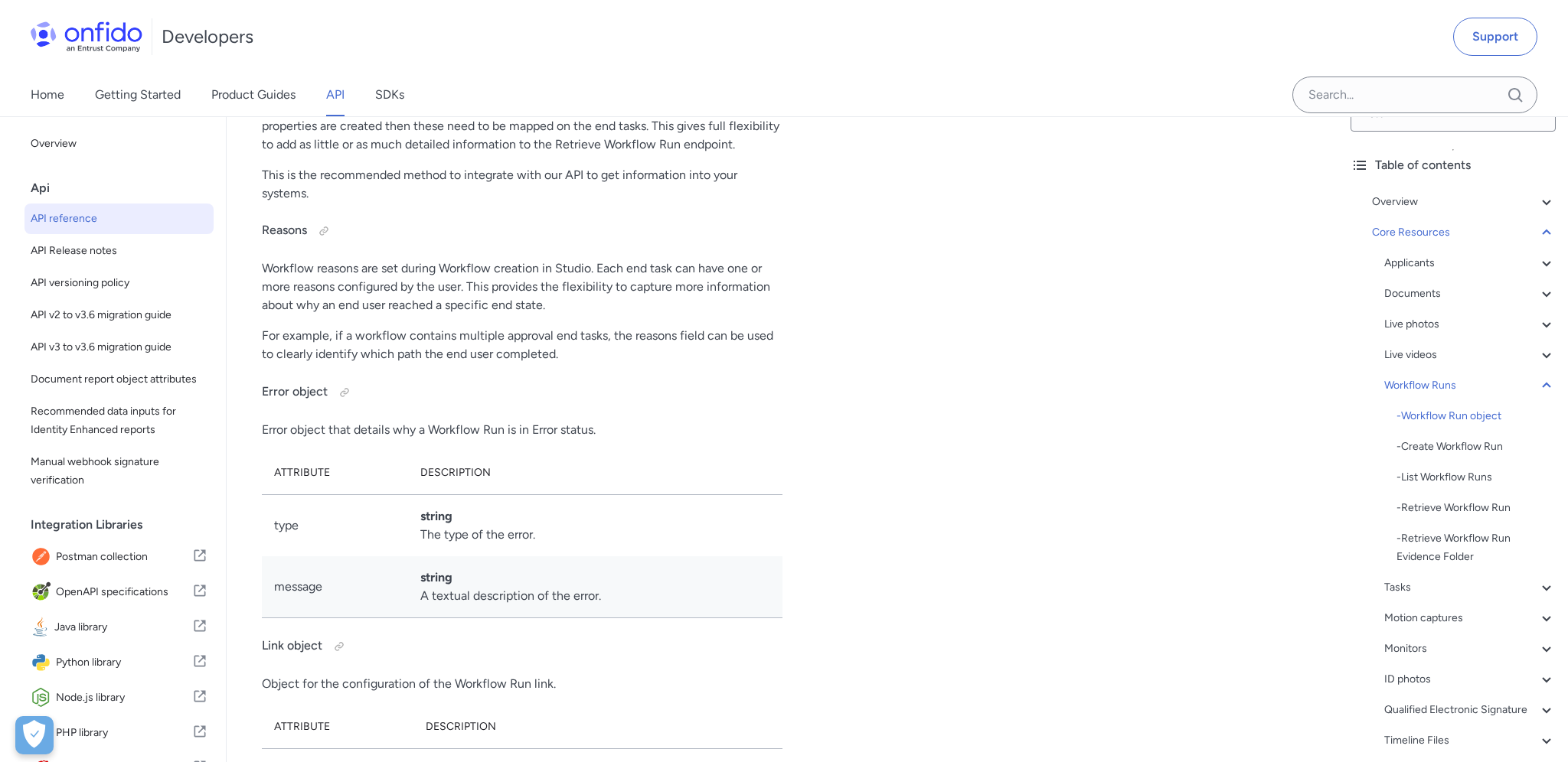
click at [365, 328] on div "Attribute Description id string (UUID) The unique identifier for the Workflow R…" at bounding box center [522, 86] width 521 height 2186
click at [311, 203] on p "This is the recommended method to integrate with our API to get information int…" at bounding box center [522, 184] width 521 height 36
drag, startPoint x: 311, startPoint y: 335, endPoint x: 466, endPoint y: 355, distance: 156.3
click at [466, 205] on p "This is the recommended method to integrate with our API to get information int…" at bounding box center [522, 186] width 521 height 36
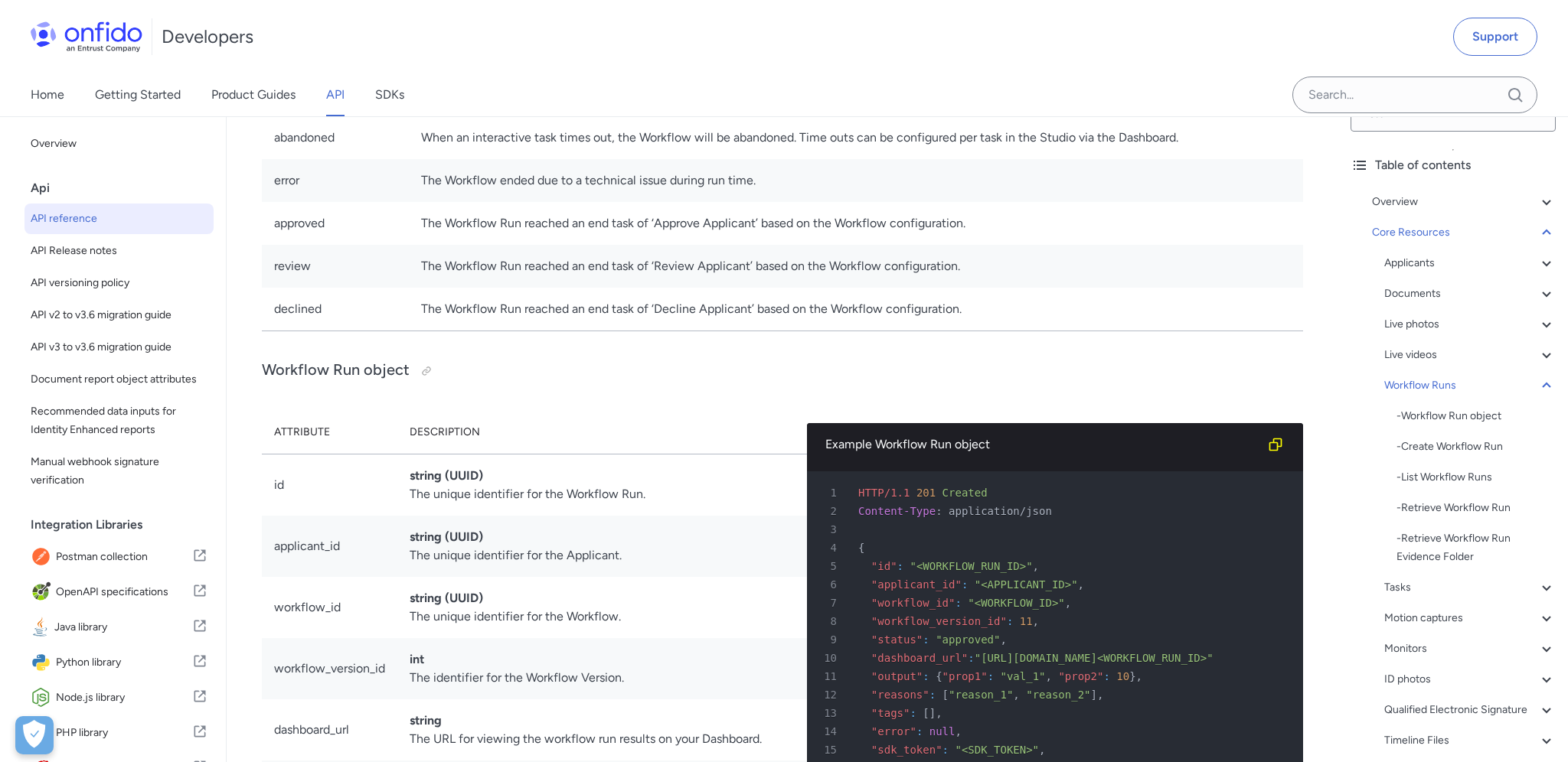
scroll to position [32363, 0]
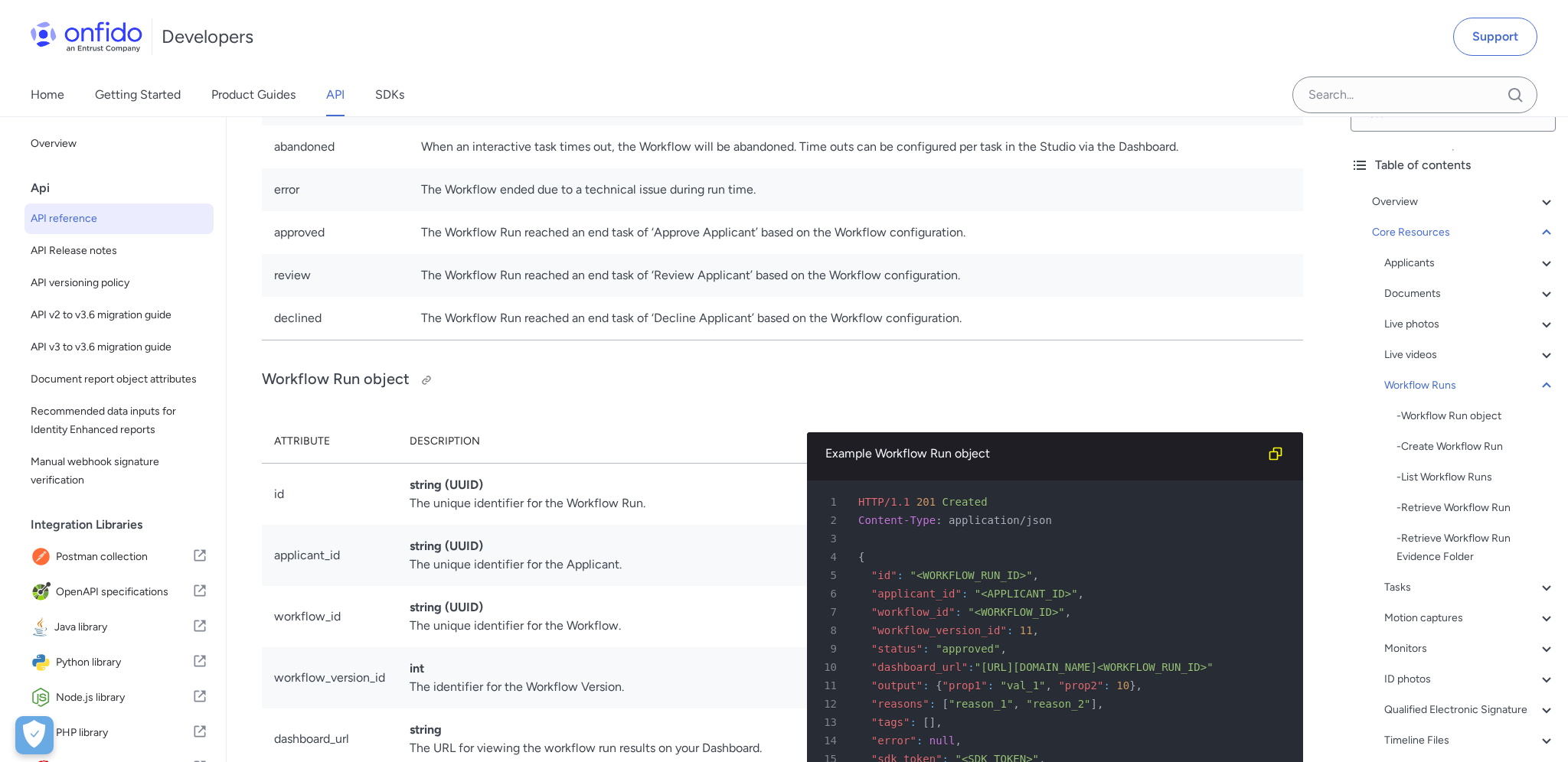
click at [286, 393] on h3 "Workflow Run object" at bounding box center [782, 380] width 1041 height 25
drag, startPoint x: 286, startPoint y: 431, endPoint x: 414, endPoint y: 472, distance: 134.4
click at [356, 393] on h3 "Workflow Run object" at bounding box center [782, 380] width 1041 height 25
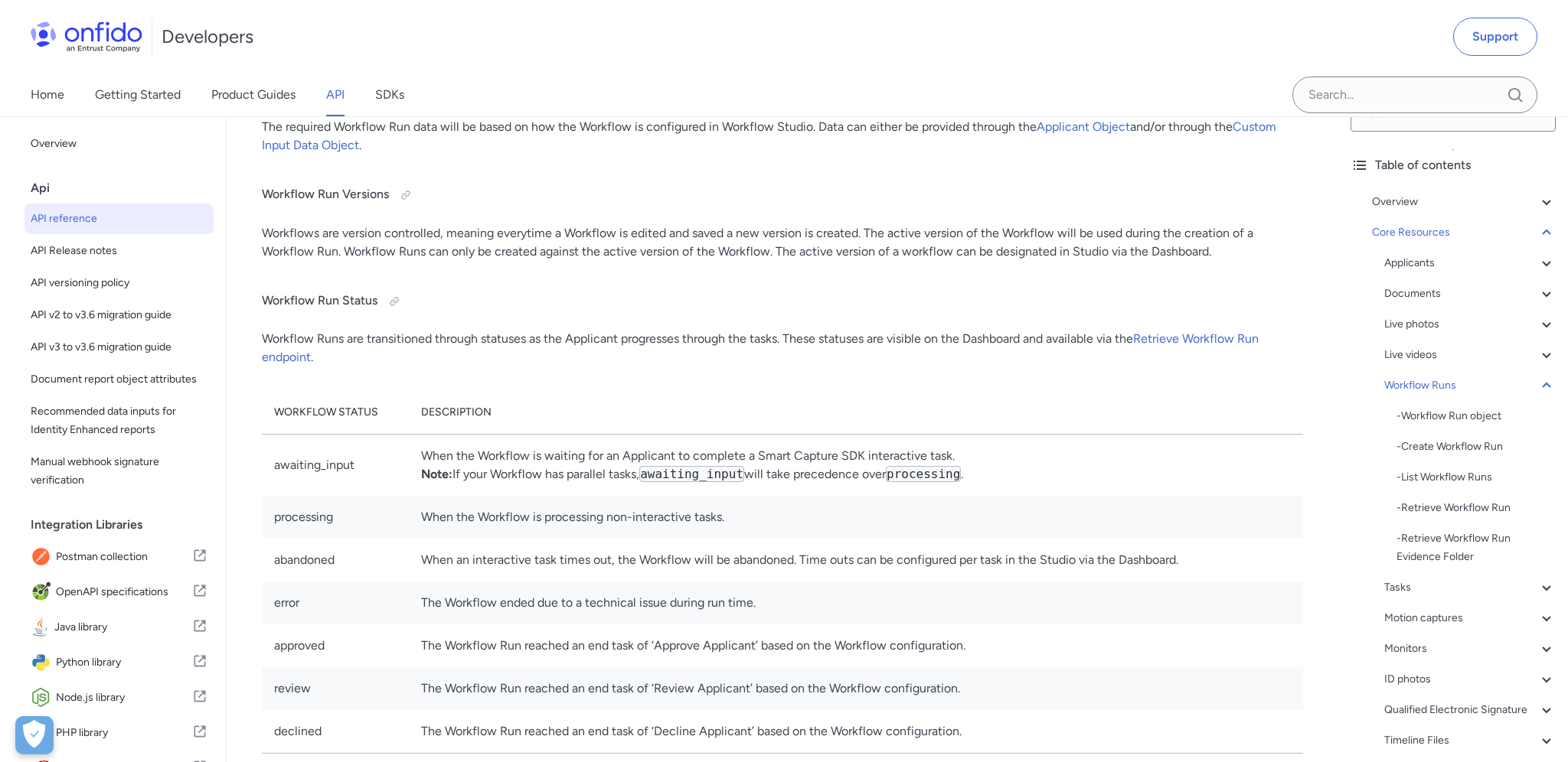
scroll to position [31948, 0]
click at [1467, 510] on div "- Retrieve Workflow Run" at bounding box center [1476, 508] width 160 height 19
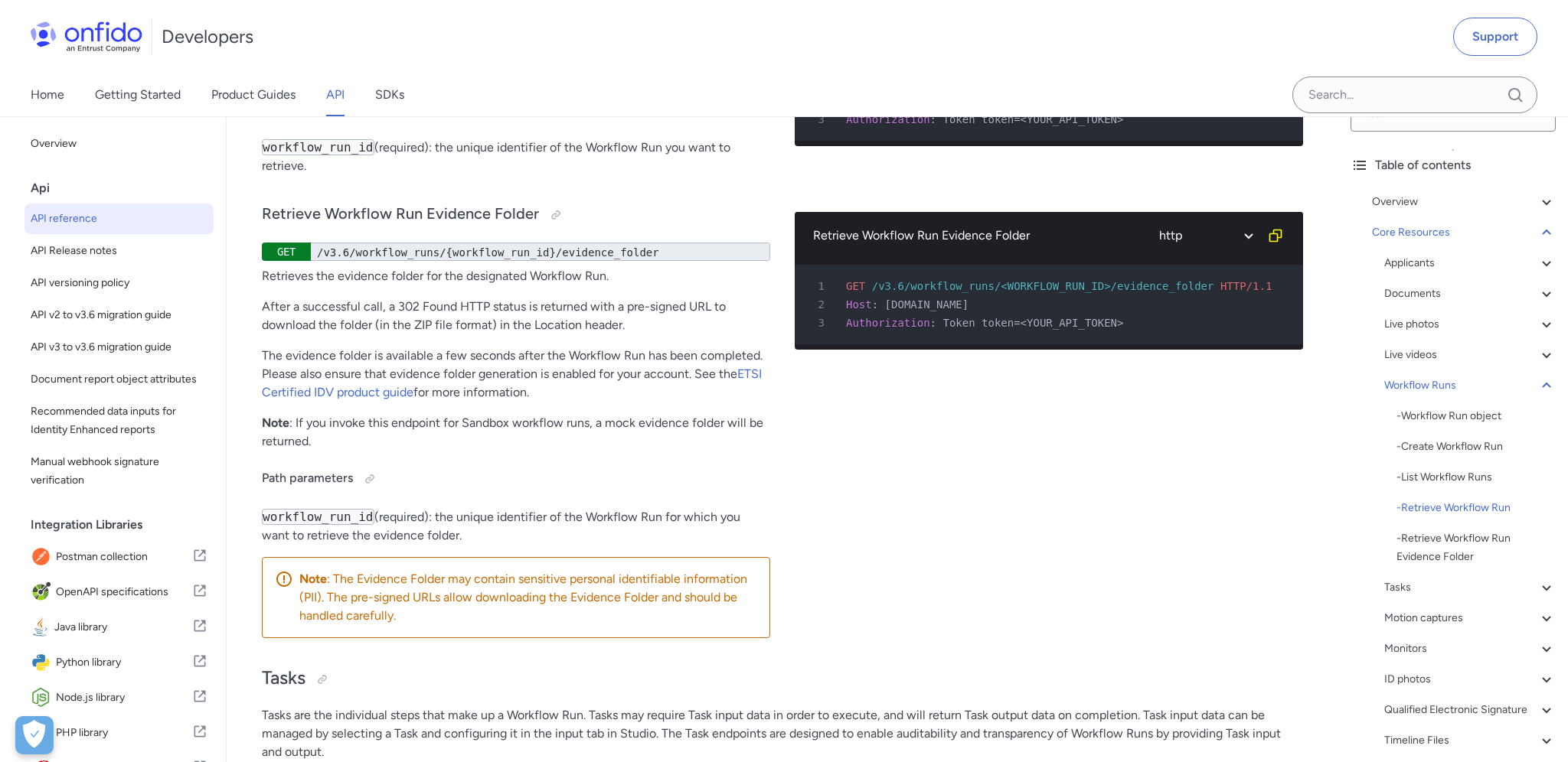
click at [277, 24] on h3 "Retrieve Workflow Run" at bounding box center [516, 11] width 508 height 25
drag, startPoint x: 324, startPoint y: 177, endPoint x: 593, endPoint y: 236, distance: 275.4
click at [593, 188] on div "Retrieve Workflow Run GET /v3.6/workflow_runs/{workflow_run_id} Retrieves a Wor…" at bounding box center [516, 87] width 508 height 205
click at [603, 188] on div "Retrieve Workflow Run GET /v3.6/workflow_runs/{workflow_run_id} Retrieves a Wor…" at bounding box center [516, 87] width 508 height 205
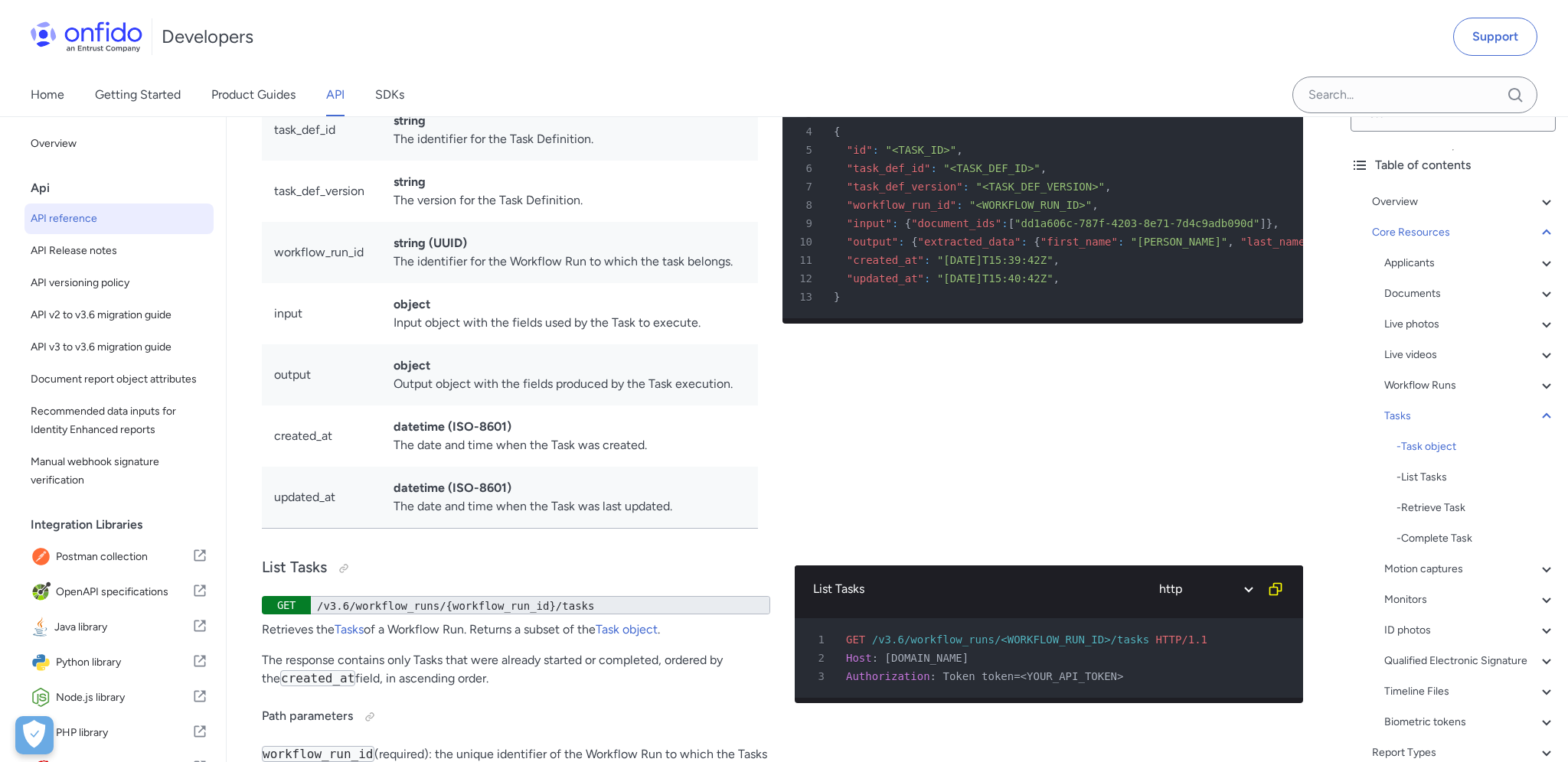
scroll to position [38304, 0]
drag, startPoint x: 823, startPoint y: 294, endPoint x: 947, endPoint y: 403, distance: 165.1
click at [954, 318] on pre "1 HTTP/1.1 201 Created 2 Content-Type : application/json 3 4 { 5 "id" : "<TASK_…" at bounding box center [1042, 185] width 521 height 263
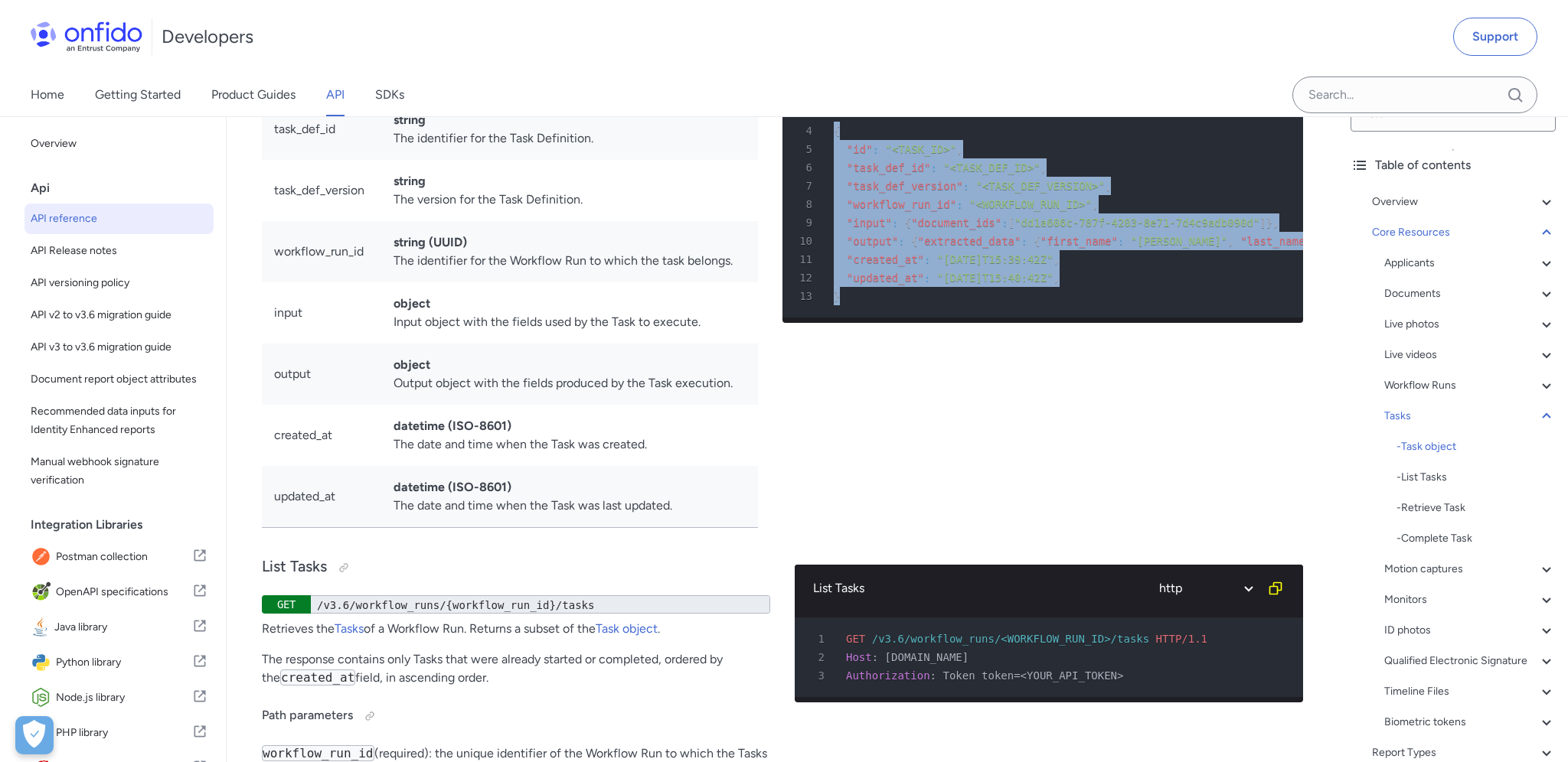
drag, startPoint x: 902, startPoint y: 466, endPoint x: 911, endPoint y: 314, distance: 152.3
click at [839, 263] on pre "1 HTTP/1.1 201 Created 2 Content-Type : application/json 3 4 { 5 "id" : "<TASK_…" at bounding box center [1042, 185] width 521 height 263
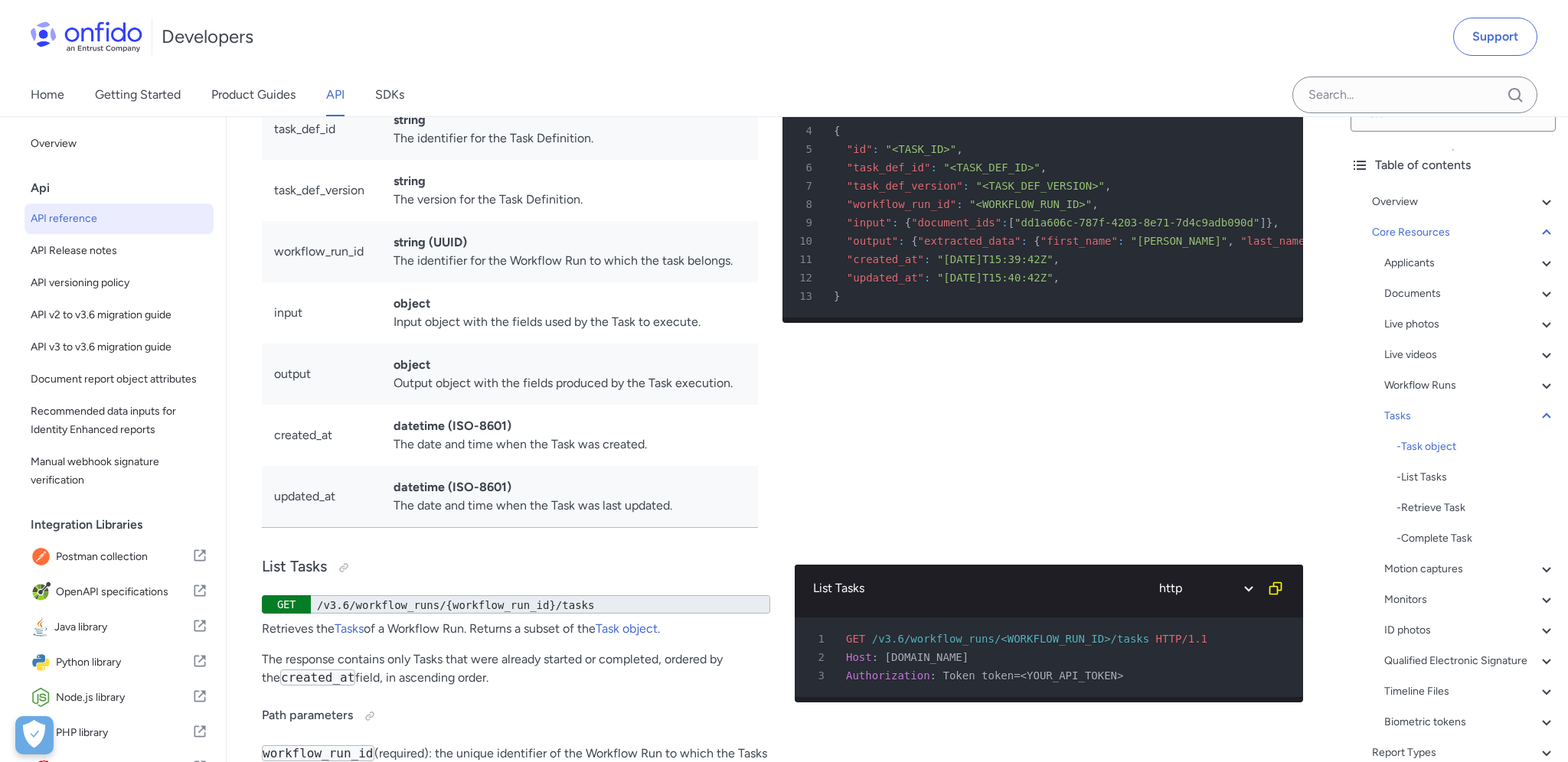
click at [907, 228] on span "{" at bounding box center [908, 222] width 6 height 12
click at [869, 247] on span ""output"" at bounding box center [873, 241] width 51 height 12
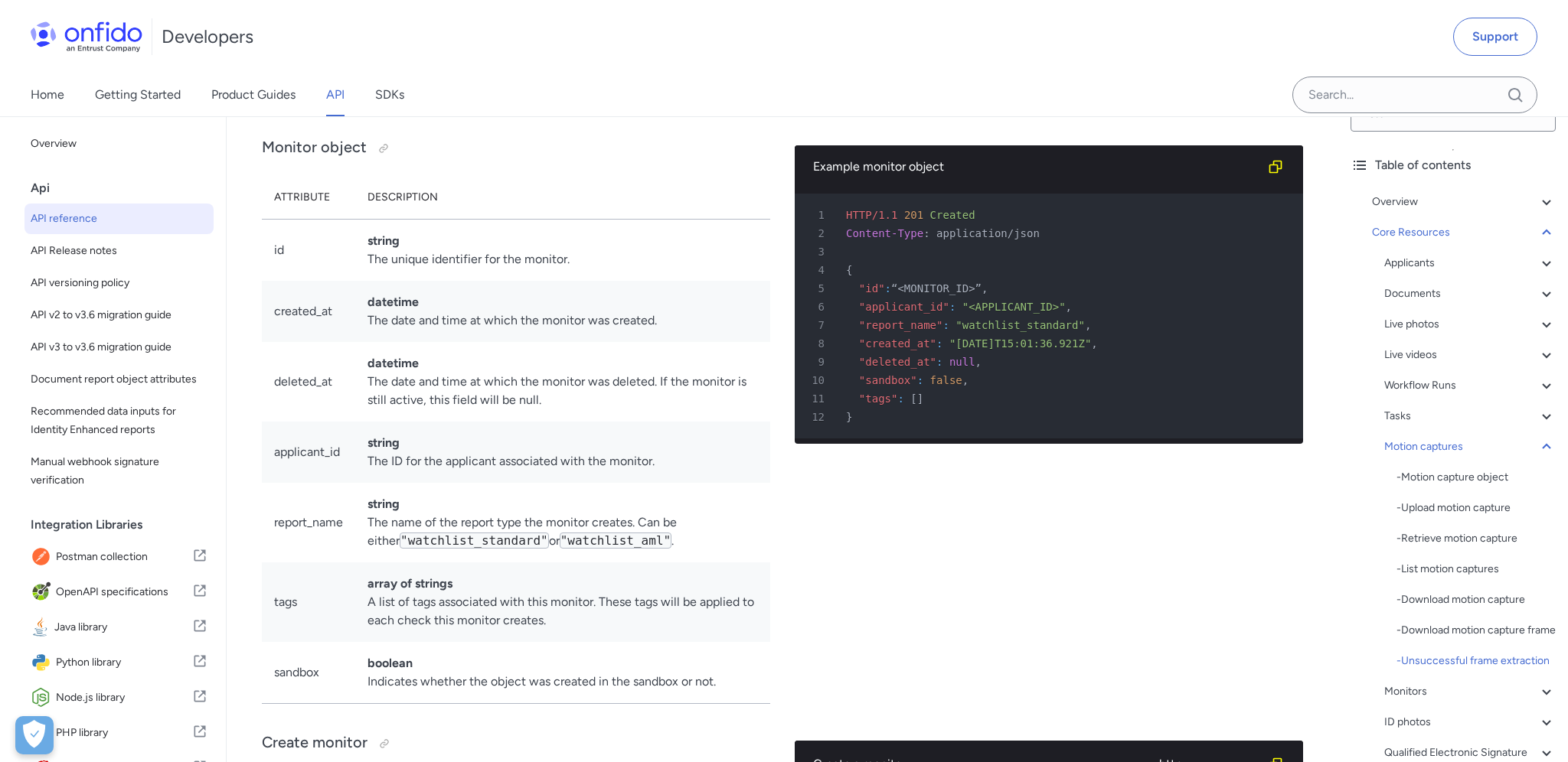
scroll to position [42983, 0]
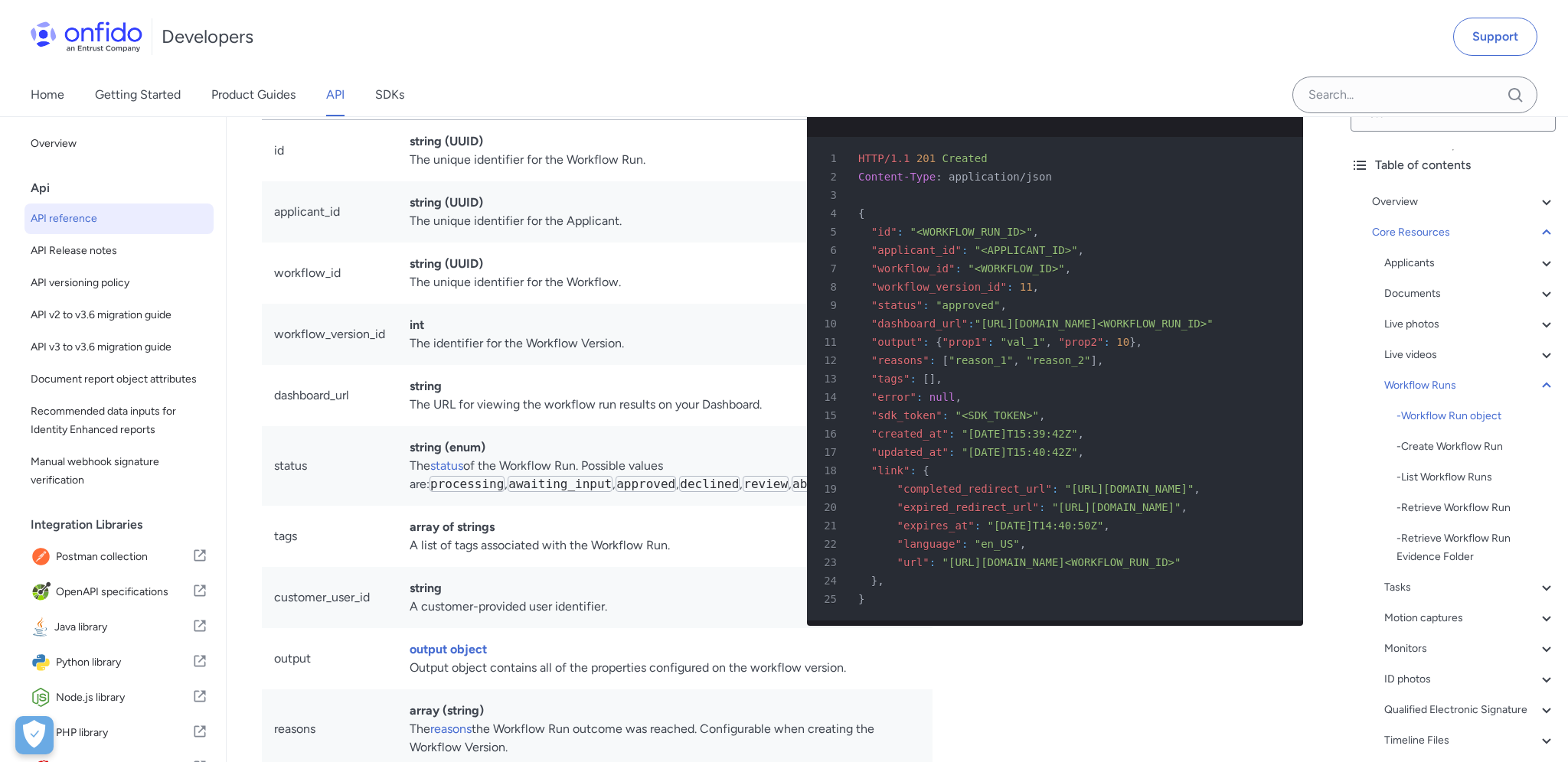
scroll to position [32704, 0]
click at [855, 122] on div "Example Workflow Run object" at bounding box center [1043, 112] width 435 height 19
drag, startPoint x: 855, startPoint y: 173, endPoint x: 954, endPoint y: 220, distance: 109.6
click at [986, 122] on div "Example Workflow Run object" at bounding box center [1043, 112] width 435 height 19
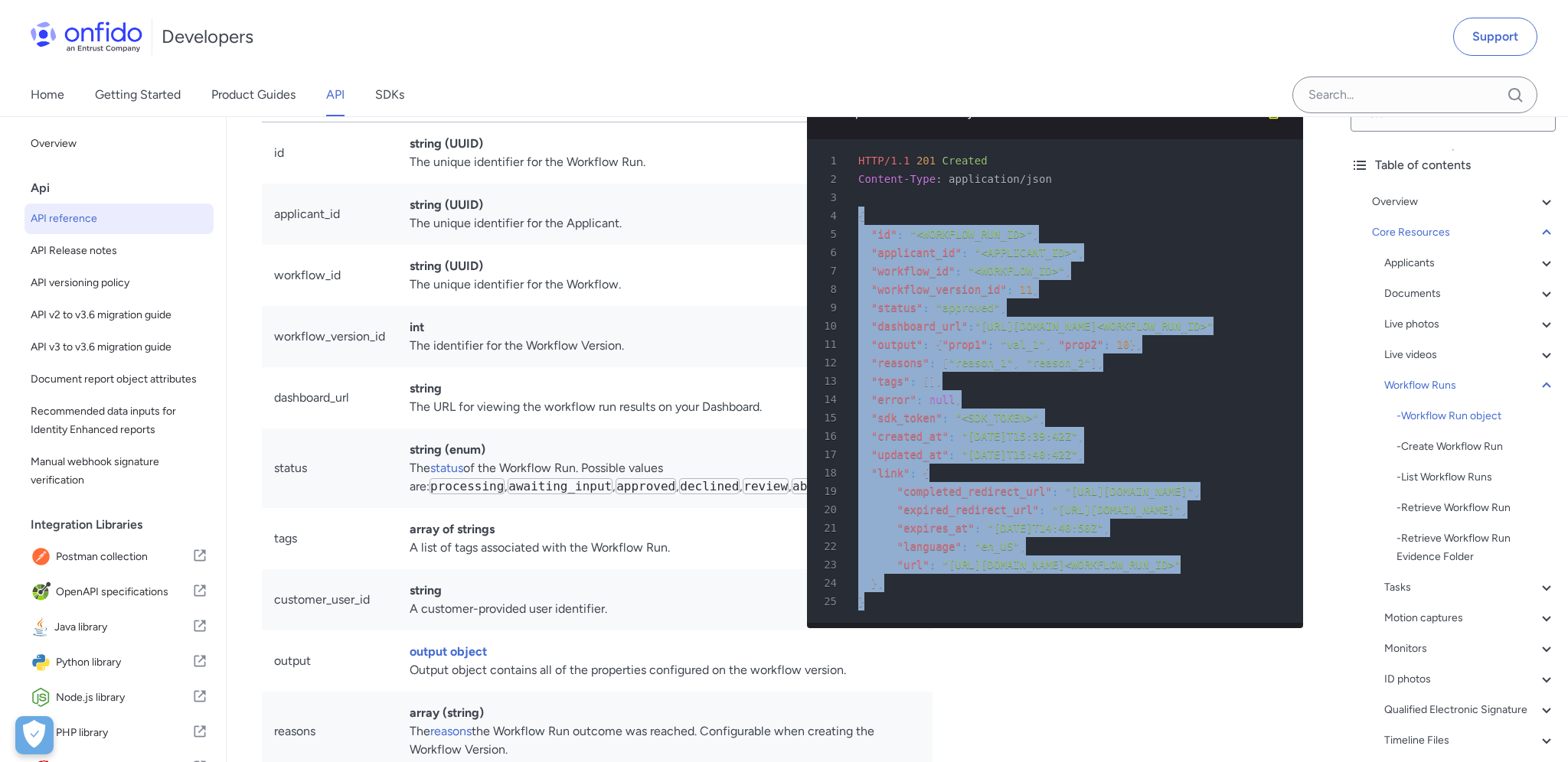
drag, startPoint x: 830, startPoint y: 266, endPoint x: 961, endPoint y: 650, distance: 405.7
click at [961, 623] on pre "1 HTTP/1.1 201 Created 2 Content-Type : application/json 3 4 { 5 "id" : "<WORKF…" at bounding box center [1055, 380] width 496 height 483
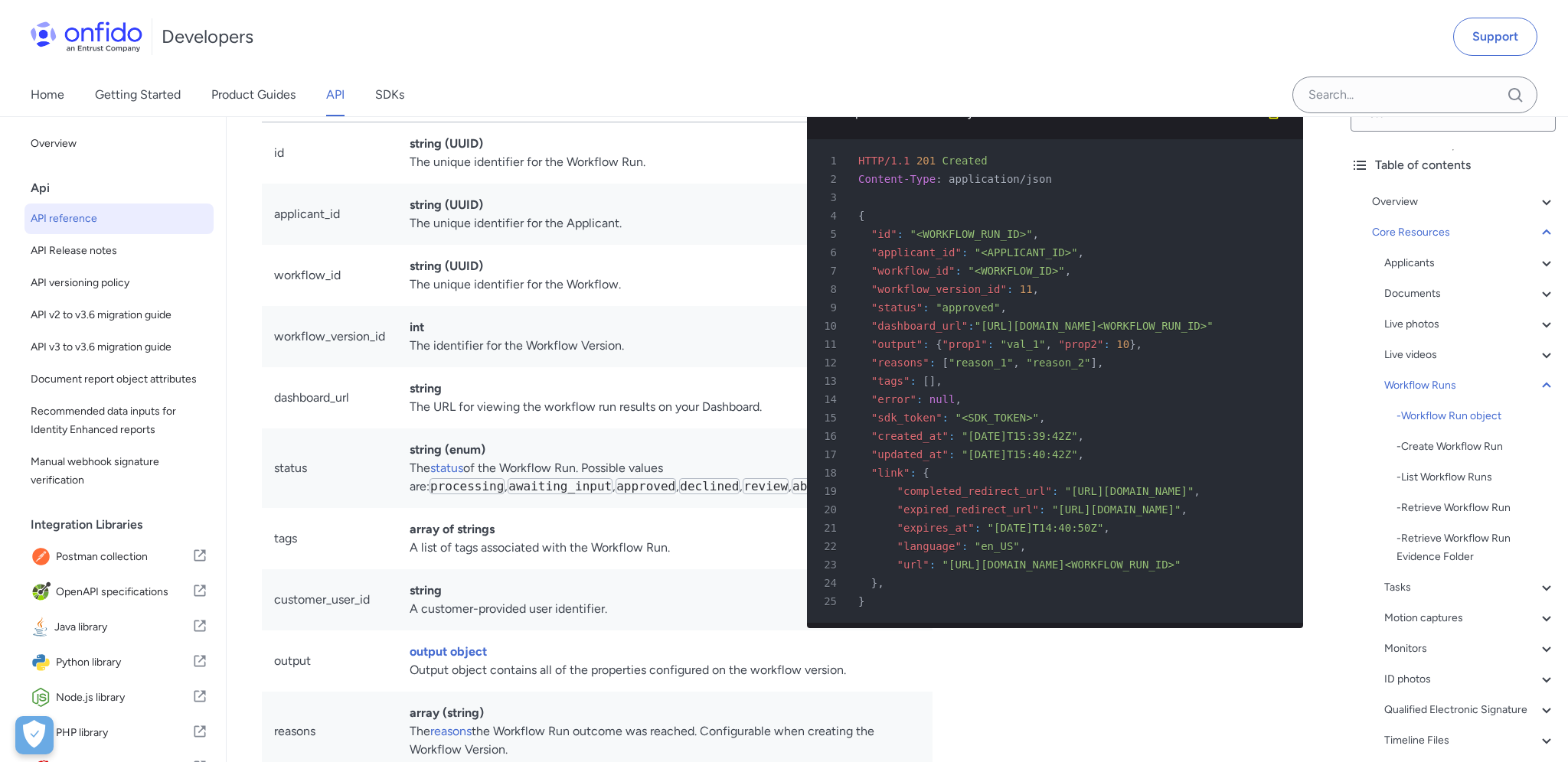
click at [961, 442] on span ""[DATE]T15:39:42Z"" at bounding box center [1019, 436] width 116 height 12
click at [872, 350] on span ""output"" at bounding box center [897, 345] width 51 height 12
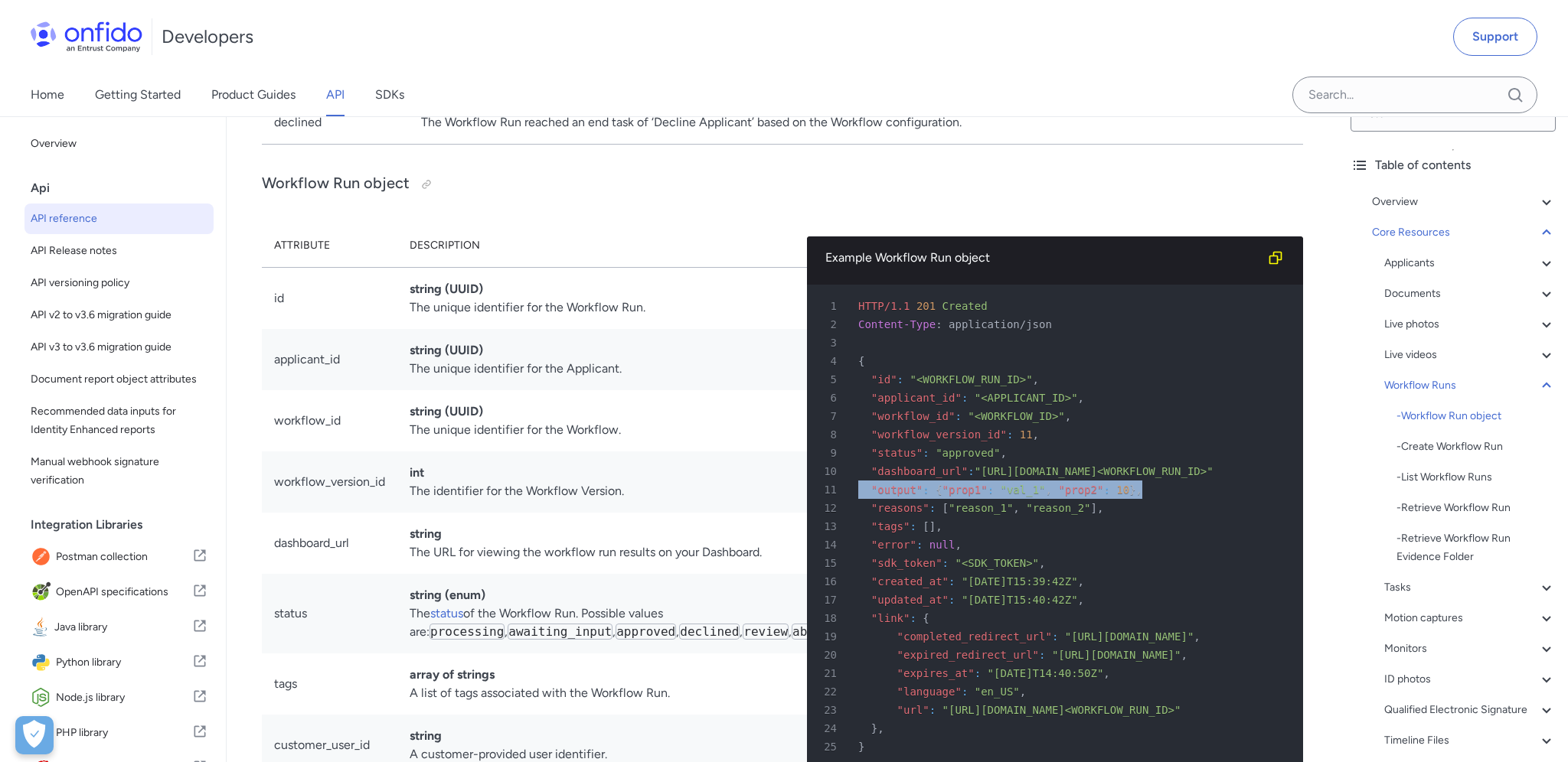
scroll to position [0, 3]
click at [872, 441] on span ""workflow_version_id"" at bounding box center [940, 434] width 136 height 12
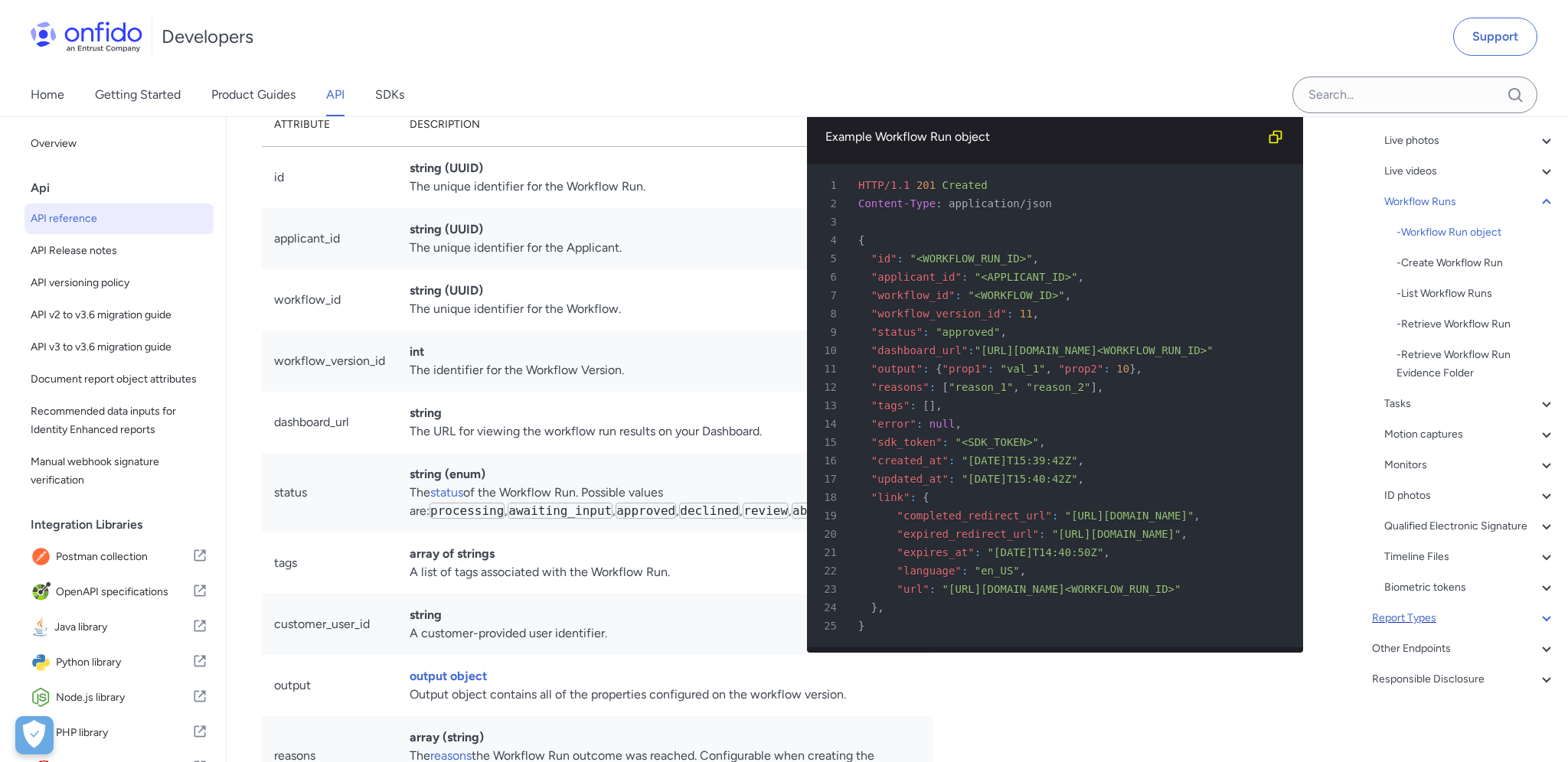
scroll to position [32681, 0]
click at [1422, 649] on div "Other Endpoints" at bounding box center [1464, 649] width 184 height 19
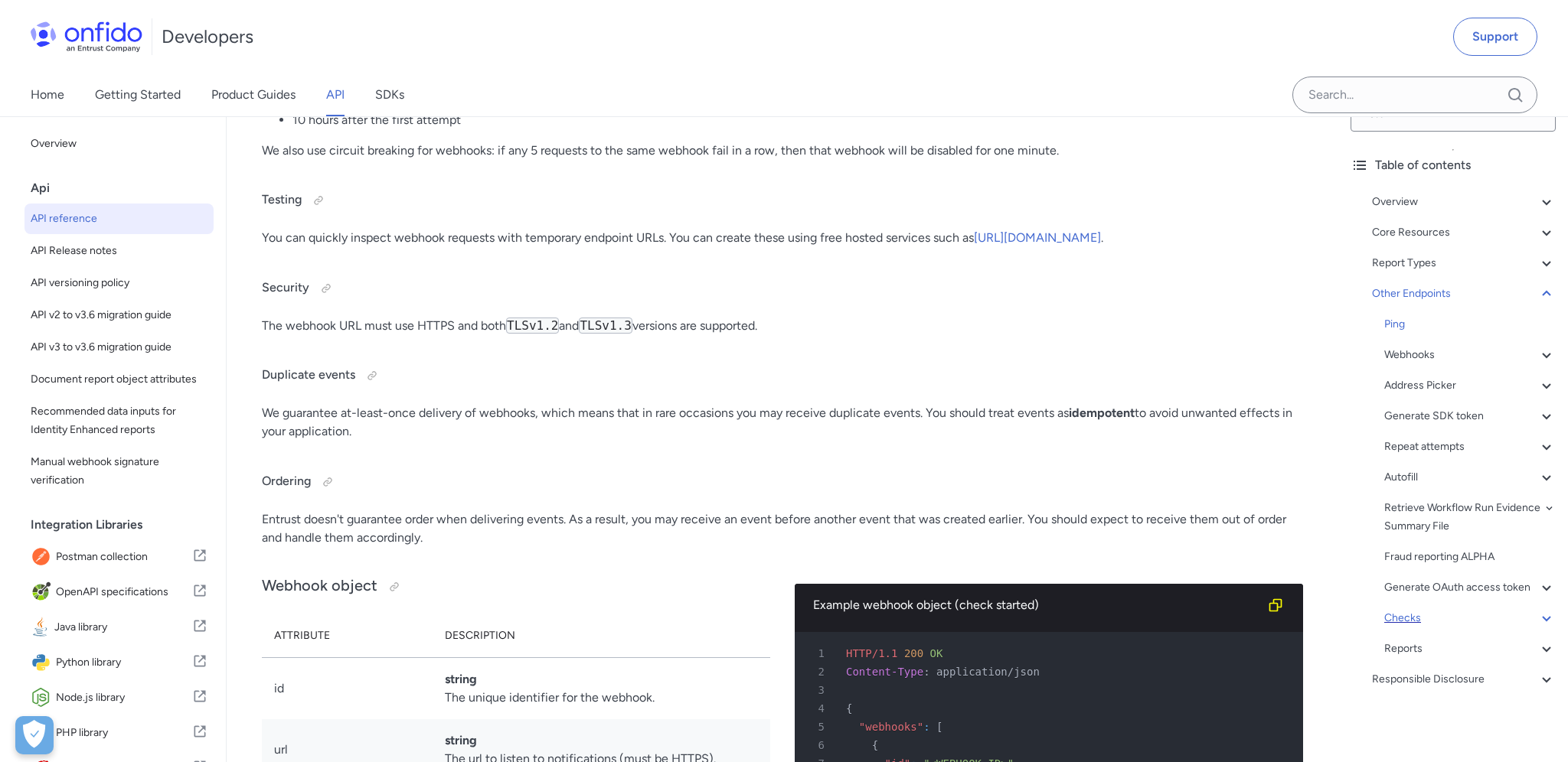
click at [1415, 621] on div "Checks" at bounding box center [1470, 618] width 171 height 19
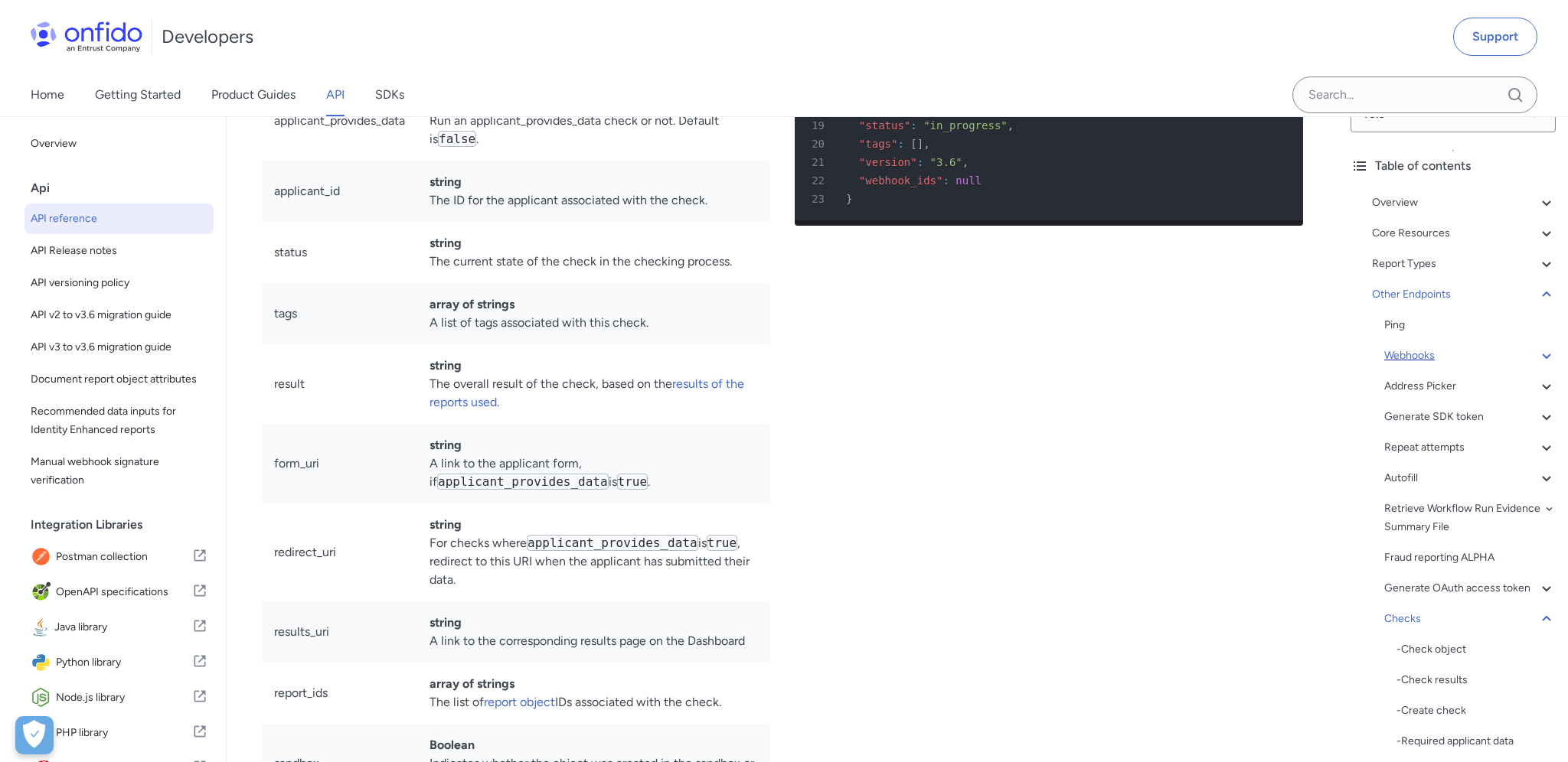
click at [1423, 349] on div "Webhooks" at bounding box center [1470, 355] width 171 height 19
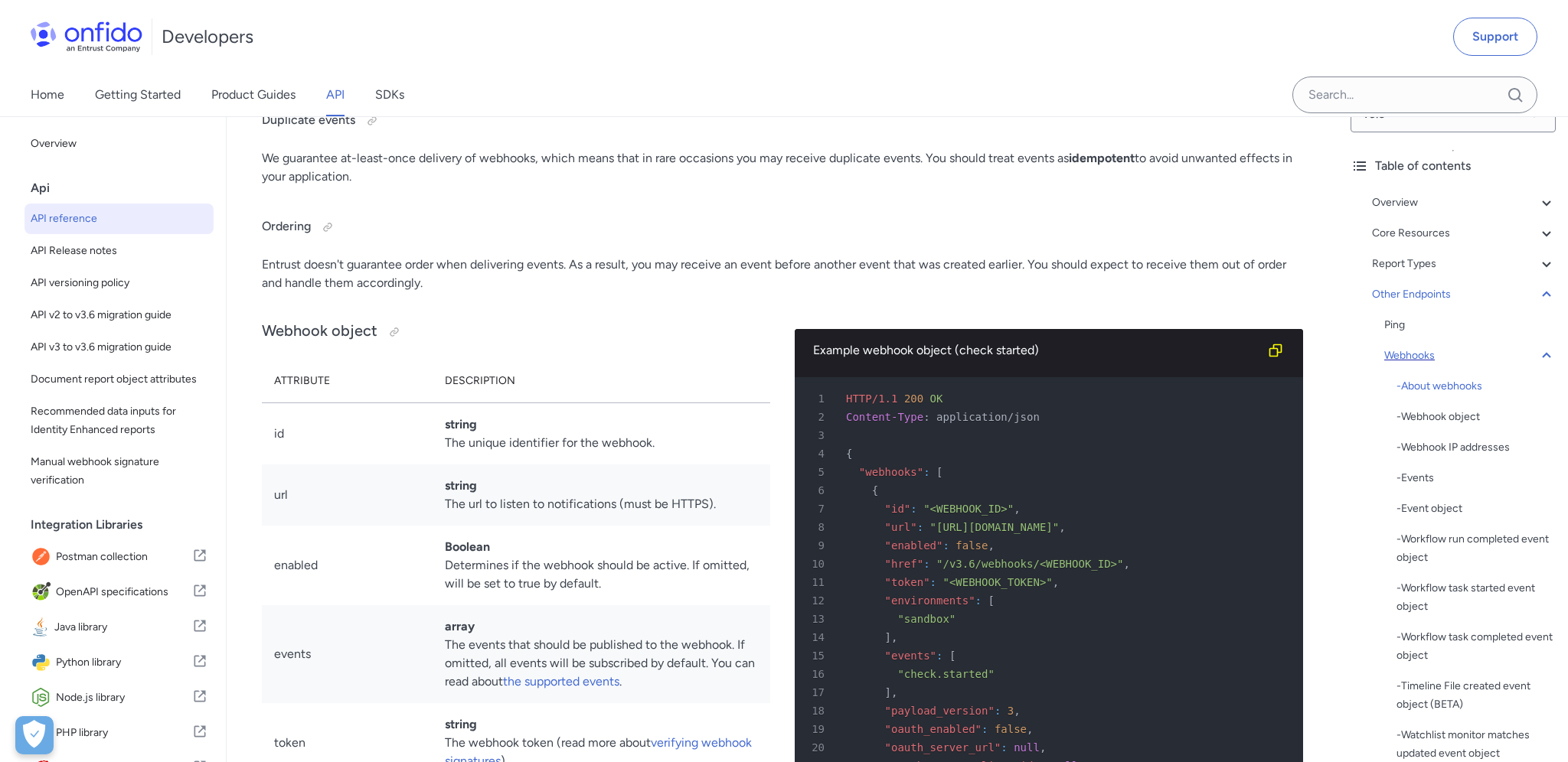
scroll to position [40, 0]
click at [1426, 471] on div "- Events" at bounding box center [1476, 476] width 160 height 19
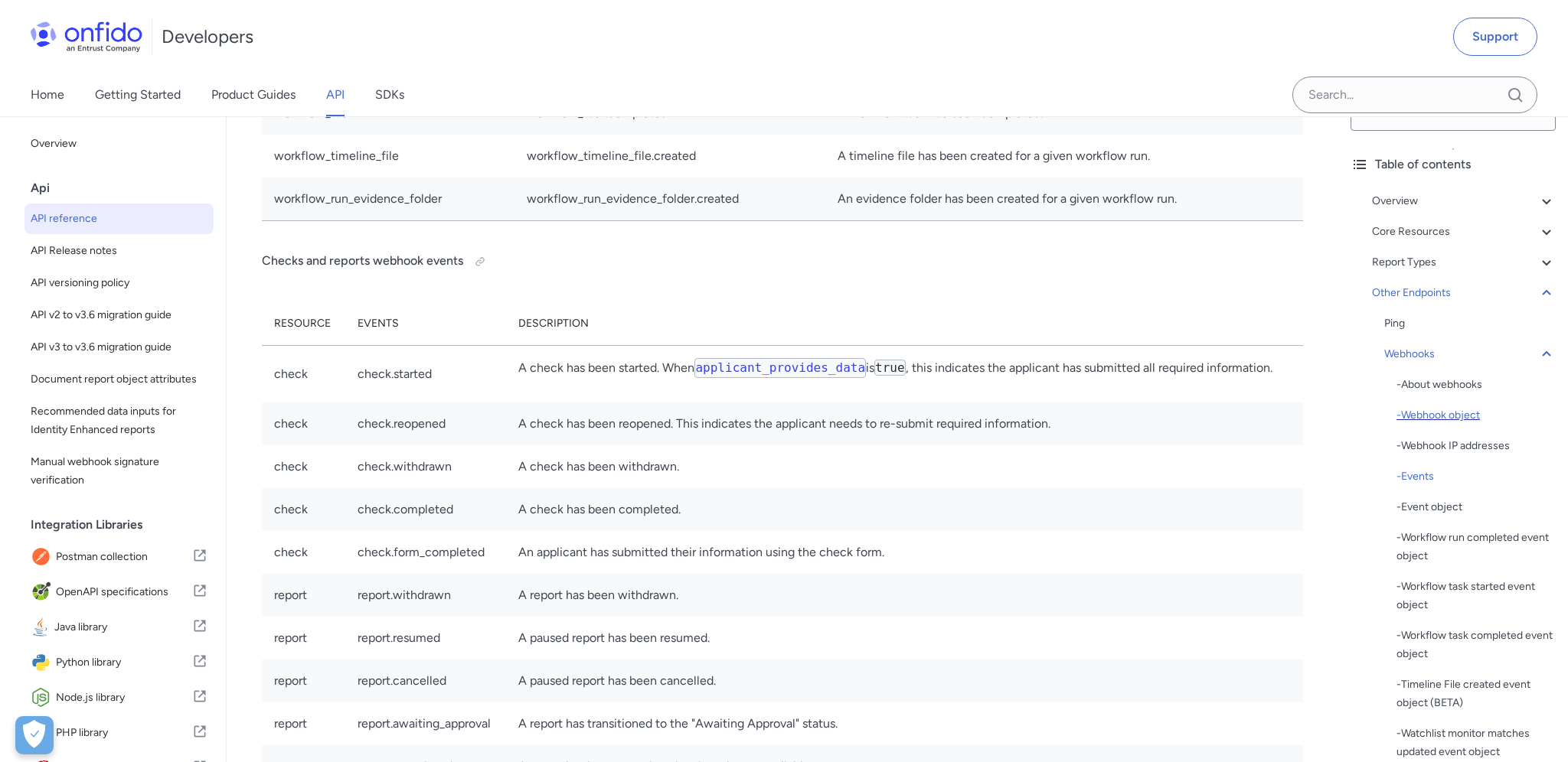
click at [1439, 417] on div "- Webhook object" at bounding box center [1476, 415] width 160 height 19
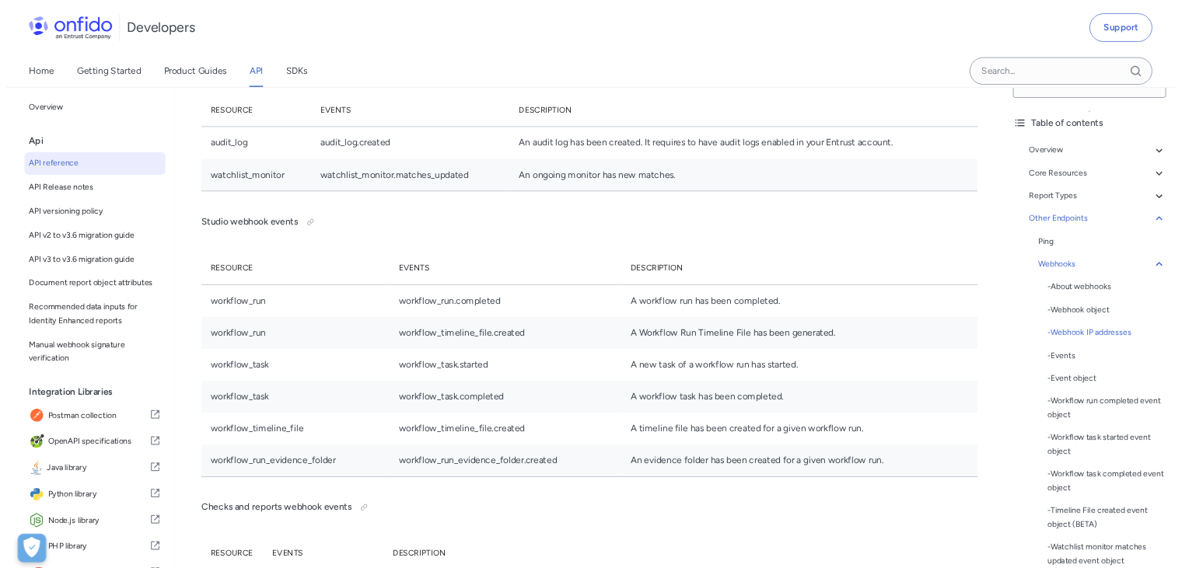
scroll to position [139755, 0]
